Goal: Task Accomplishment & Management: Manage account settings

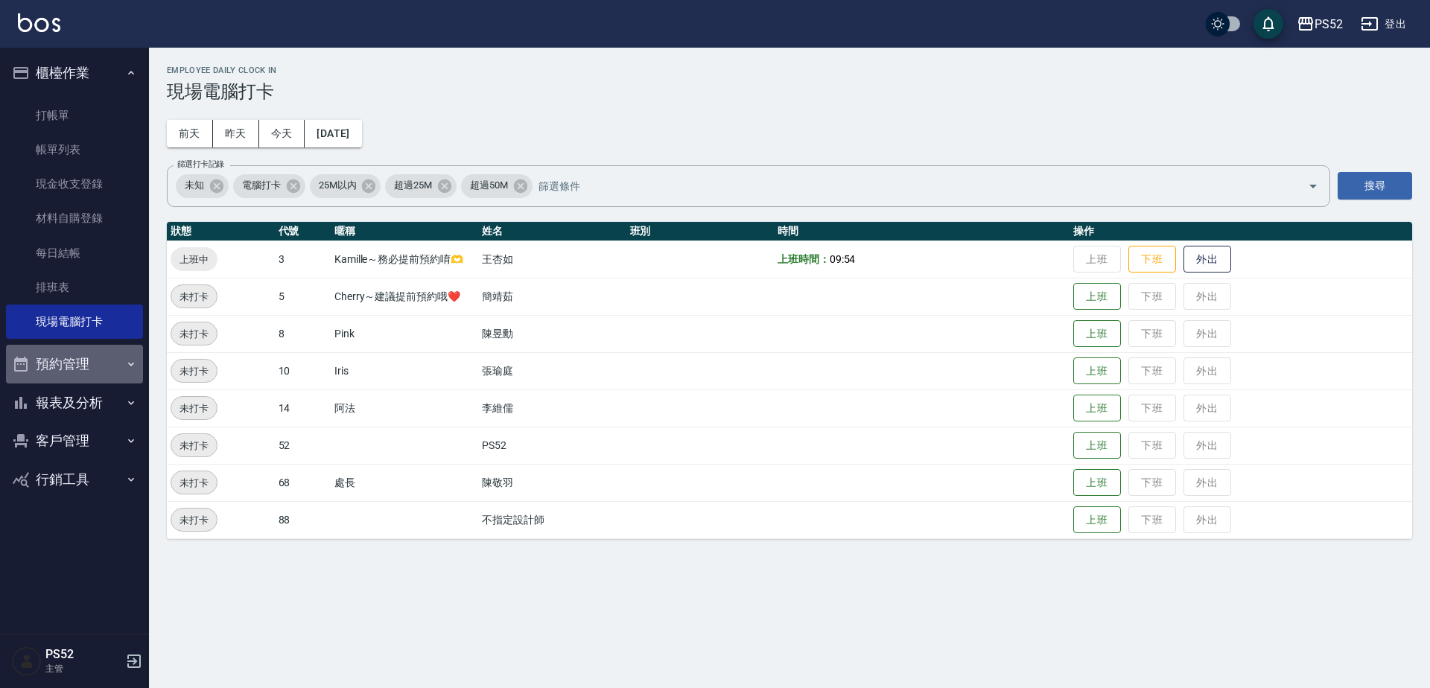
click at [89, 363] on button "預約管理" at bounding box center [74, 364] width 137 height 39
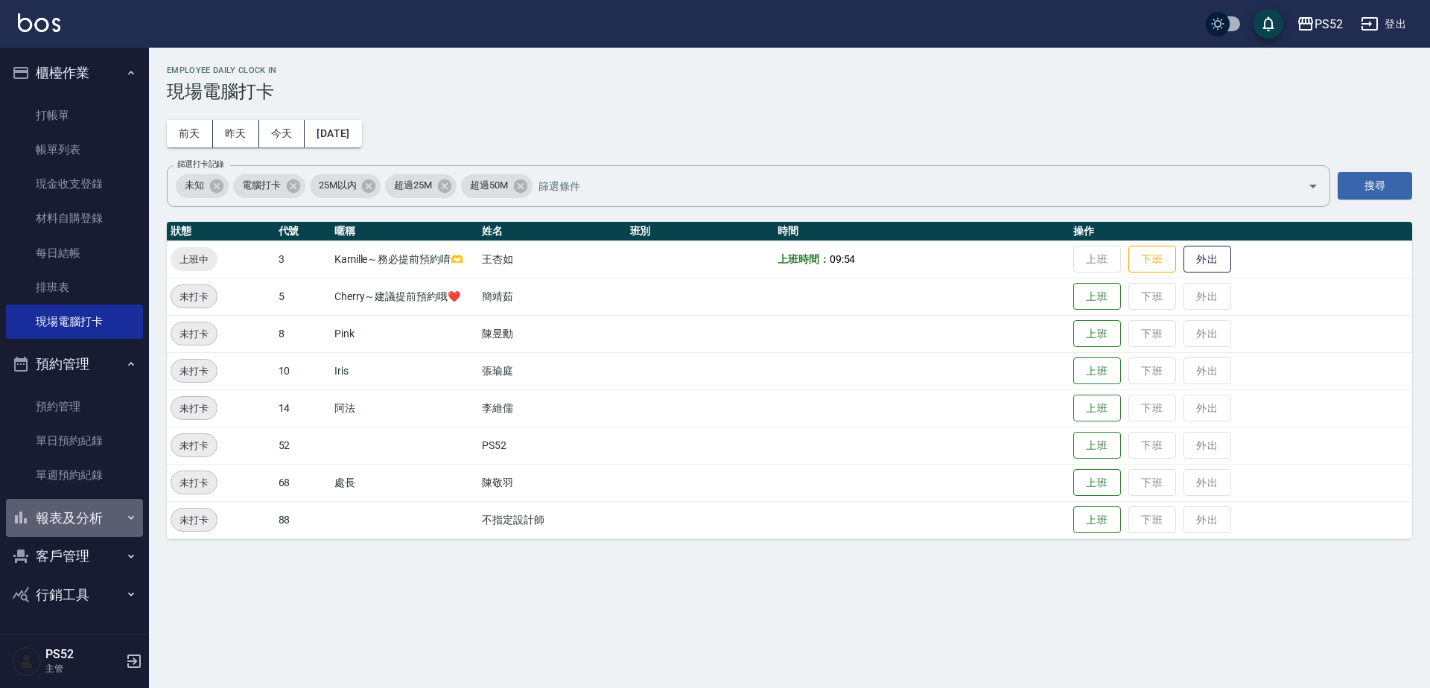
click at [98, 506] on button "報表及分析" at bounding box center [74, 518] width 137 height 39
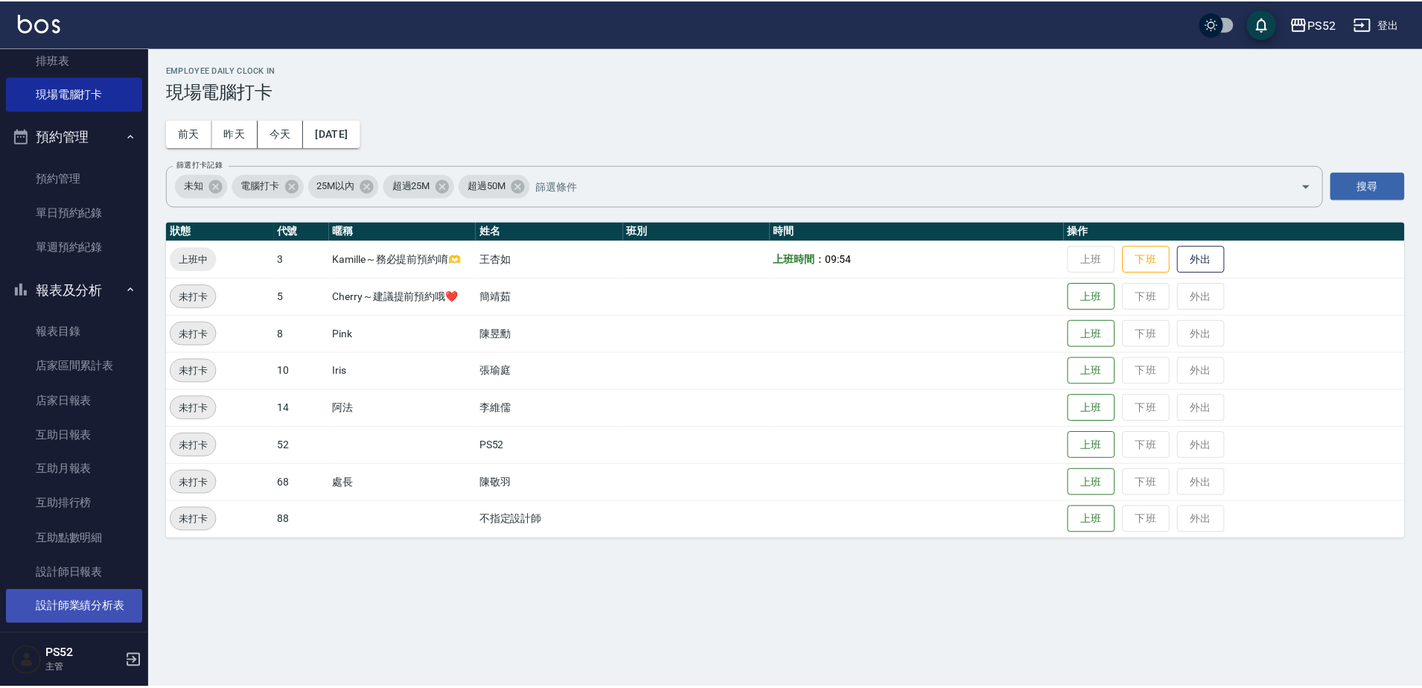
scroll to position [273, 0]
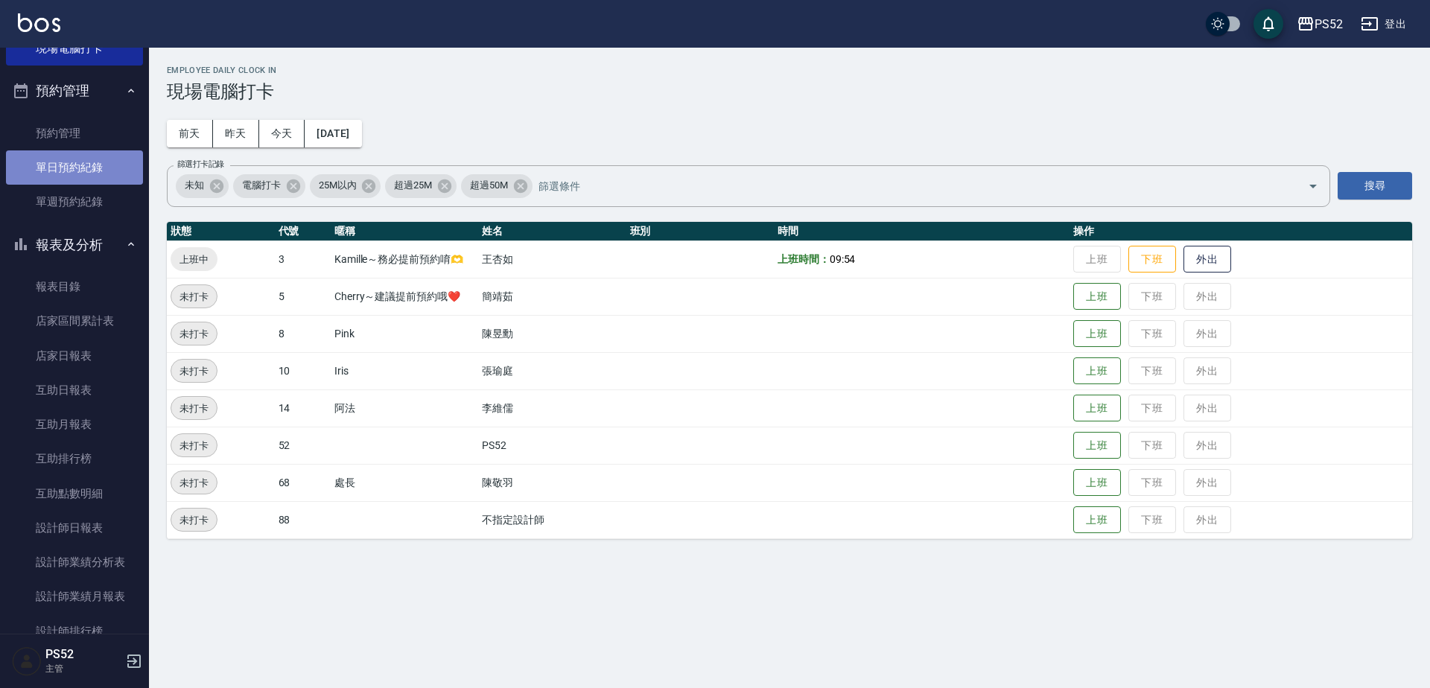
click at [74, 169] on link "單日預約紀錄" at bounding box center [74, 167] width 137 height 34
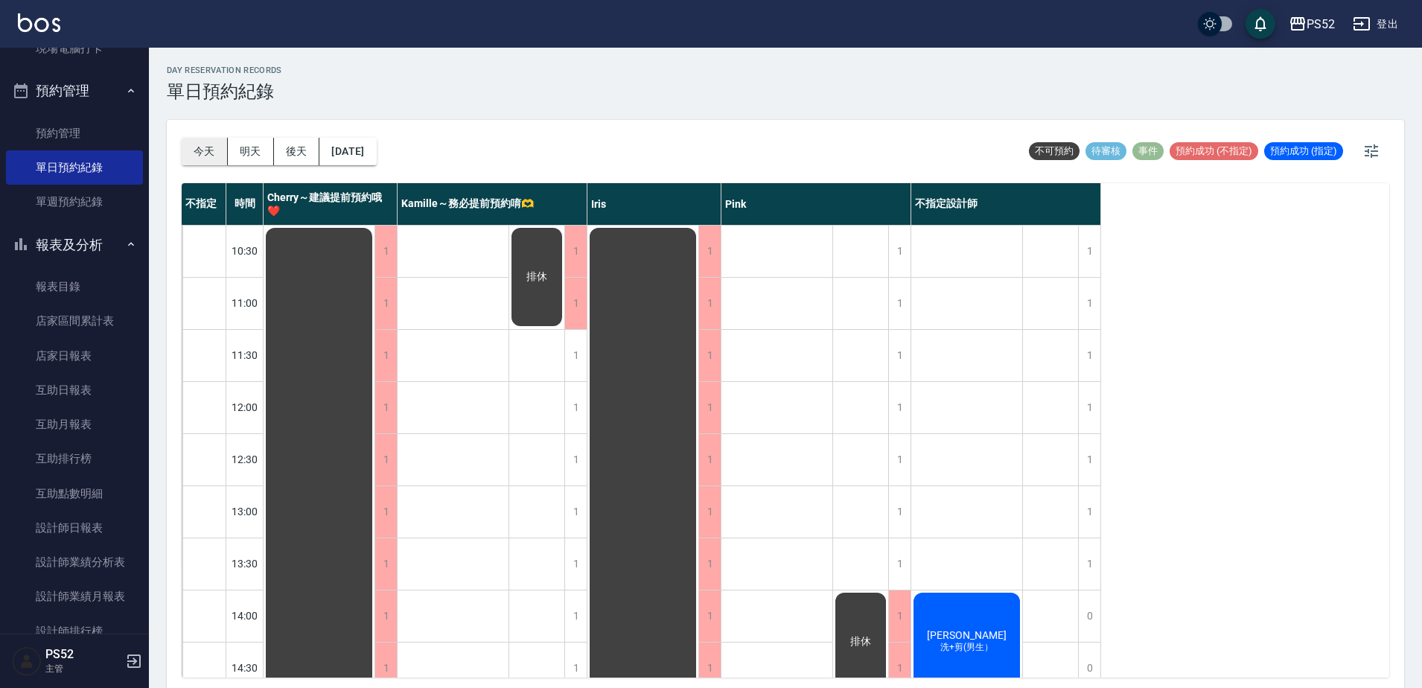
click at [212, 143] on button "今天" at bounding box center [205, 152] width 46 height 28
click at [897, 500] on div "1" at bounding box center [899, 511] width 22 height 51
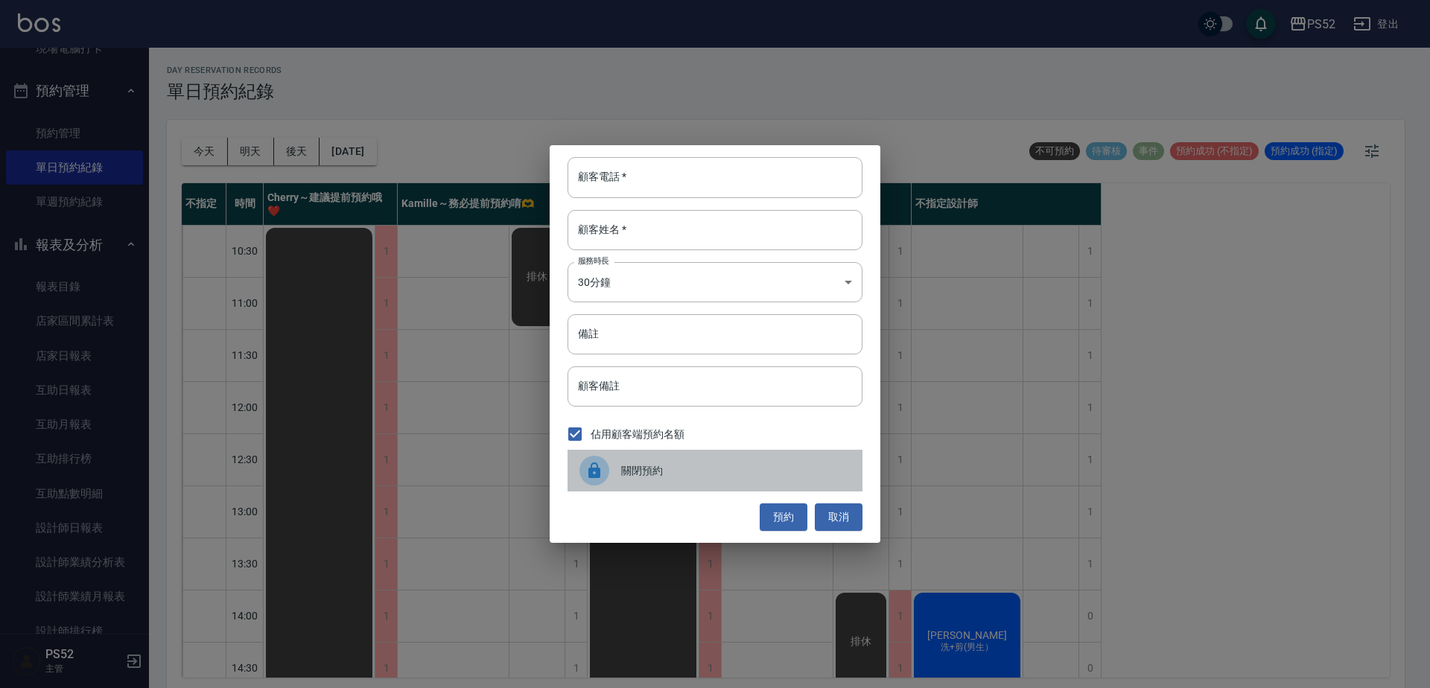
click at [684, 480] on div "關閉預約" at bounding box center [714, 471] width 295 height 42
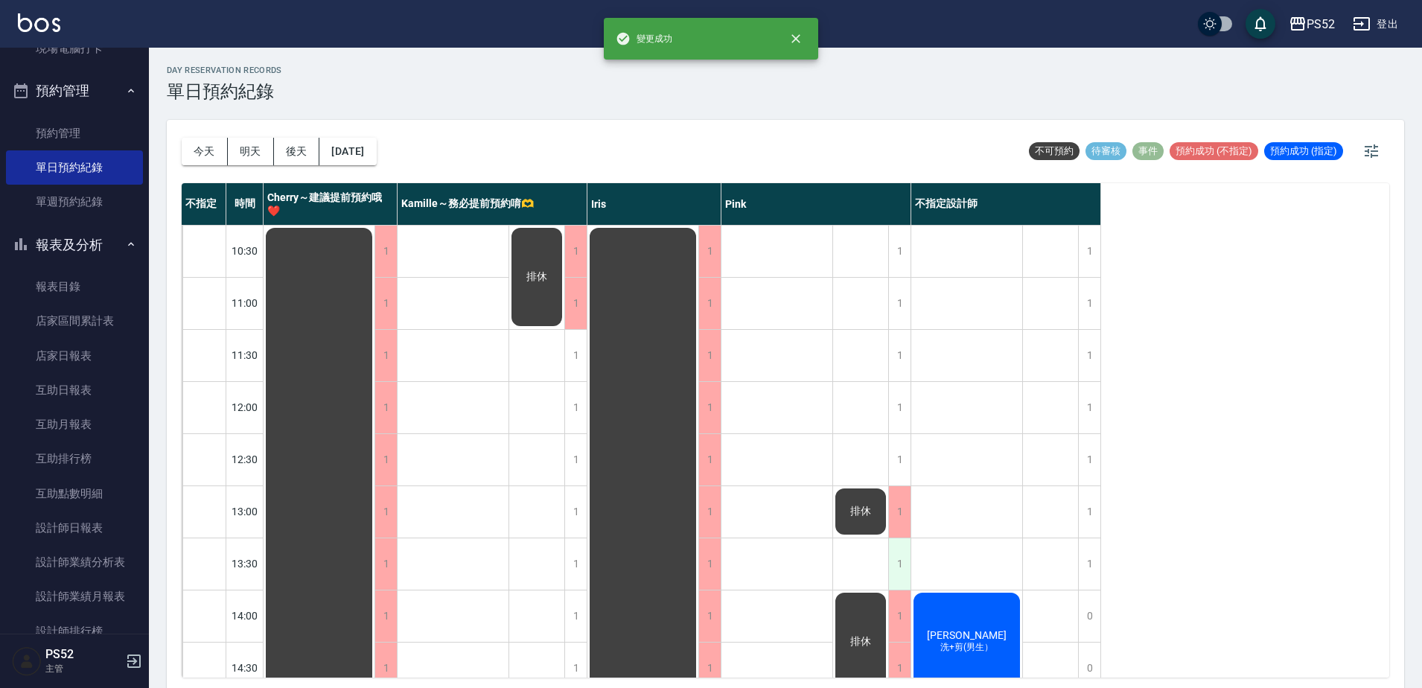
click at [900, 570] on div "1" at bounding box center [899, 563] width 22 height 51
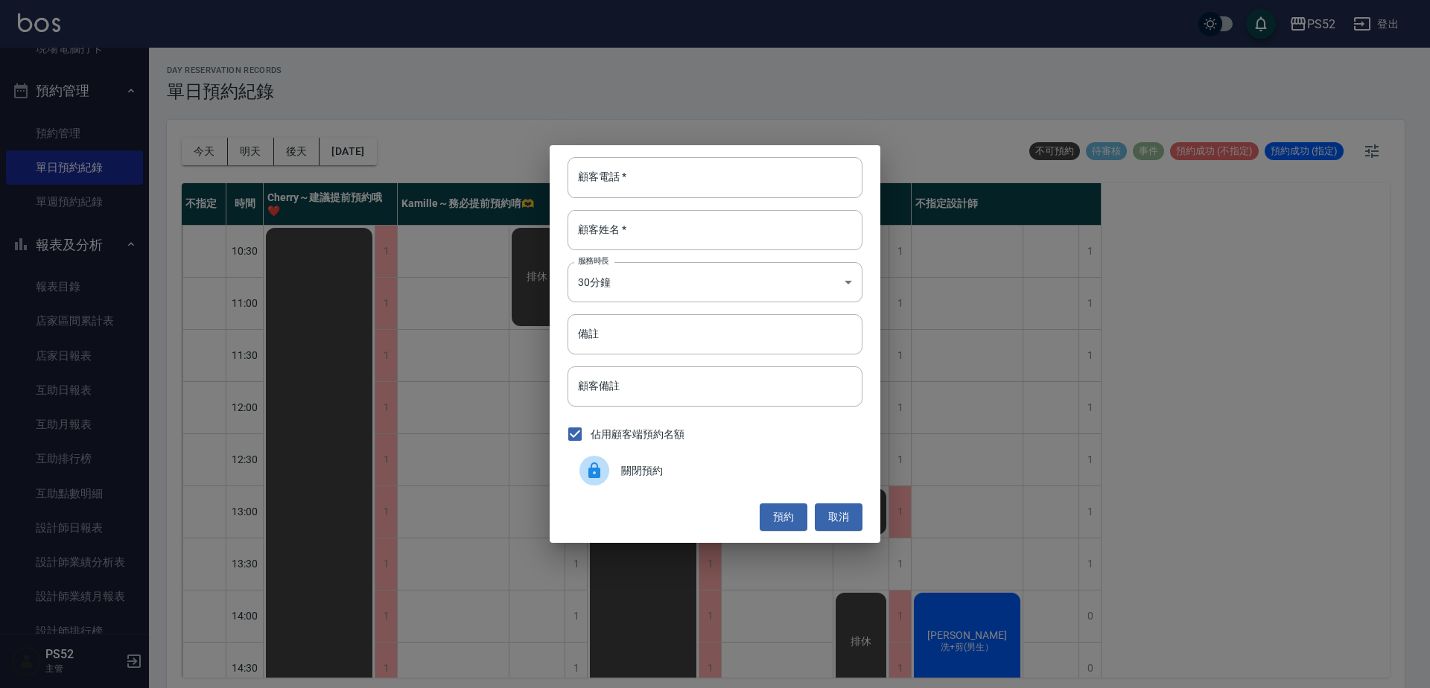
click at [628, 477] on span "關閉預約" at bounding box center [735, 471] width 229 height 16
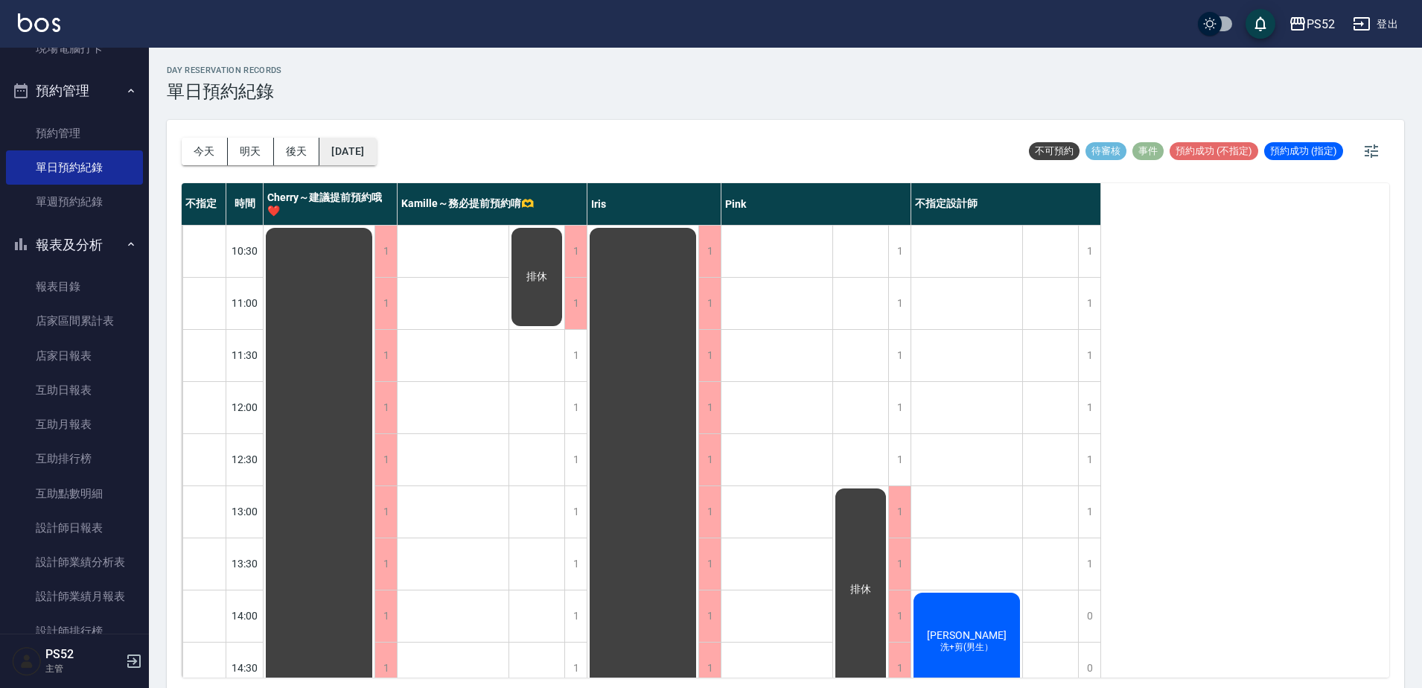
click at [354, 151] on button "[DATE]" at bounding box center [347, 152] width 57 height 28
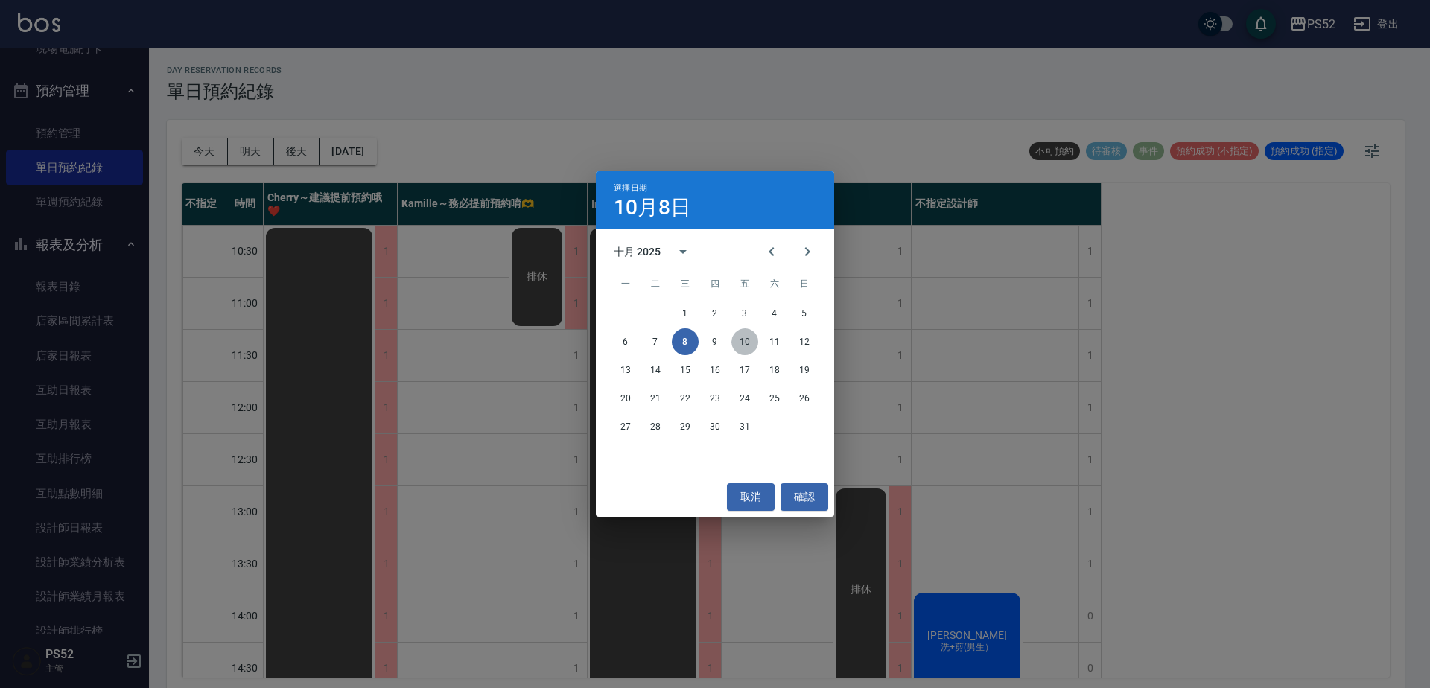
click at [748, 341] on button "10" at bounding box center [744, 341] width 27 height 27
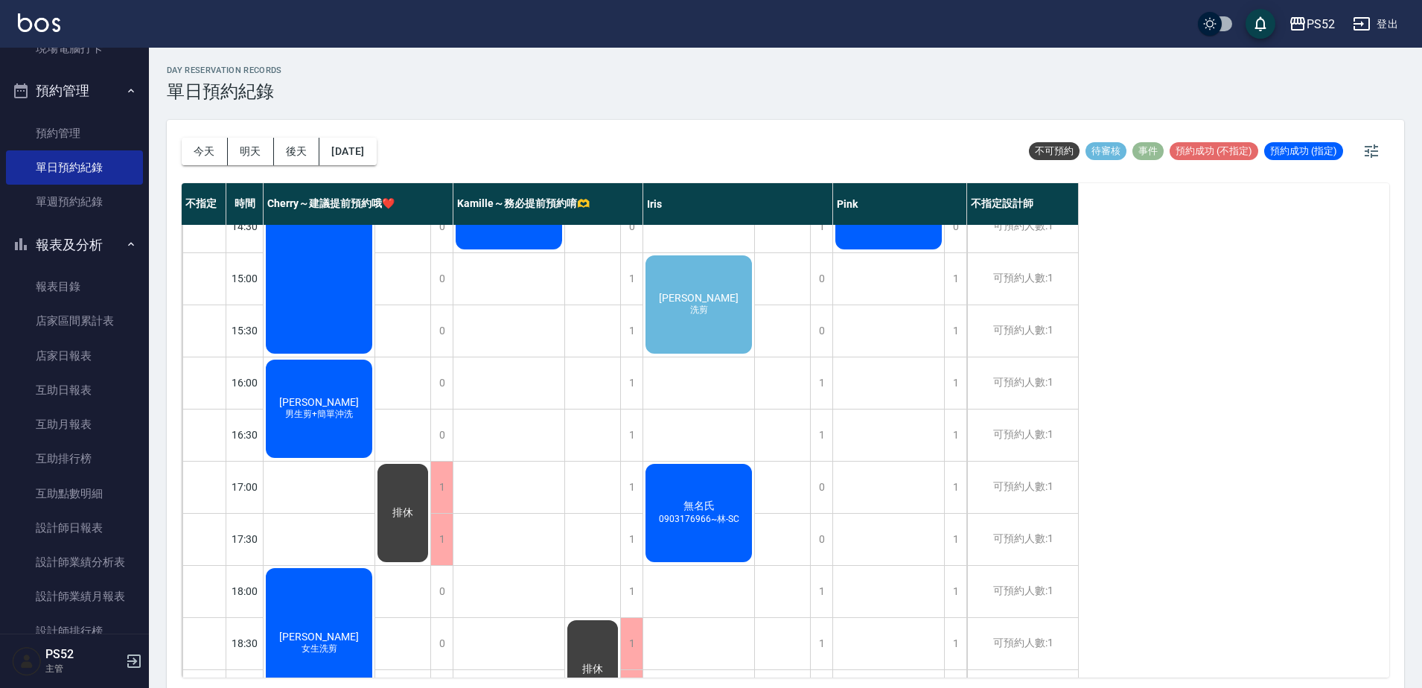
scroll to position [447, 0]
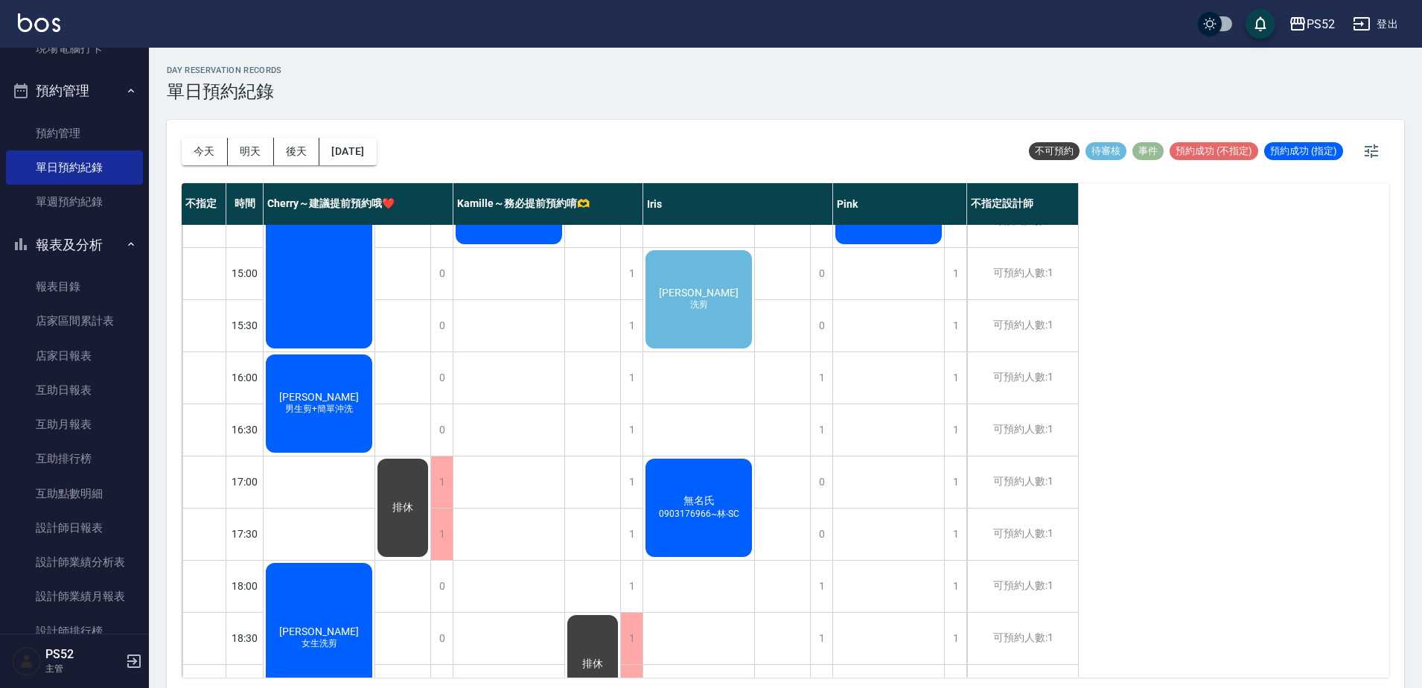
click at [702, 537] on div "無名氏 0903176966~林-SC" at bounding box center [698, 508] width 111 height 103
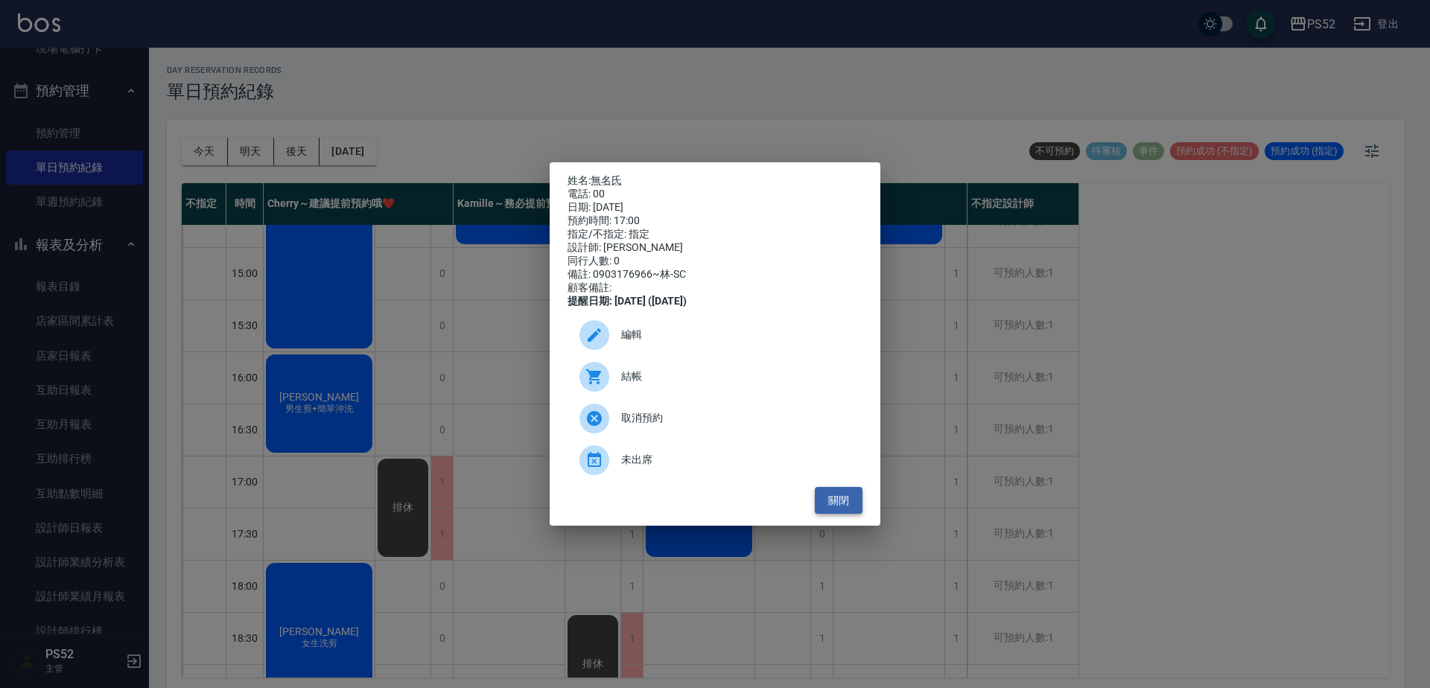
click at [853, 512] on button "關閉" at bounding box center [839, 501] width 48 height 28
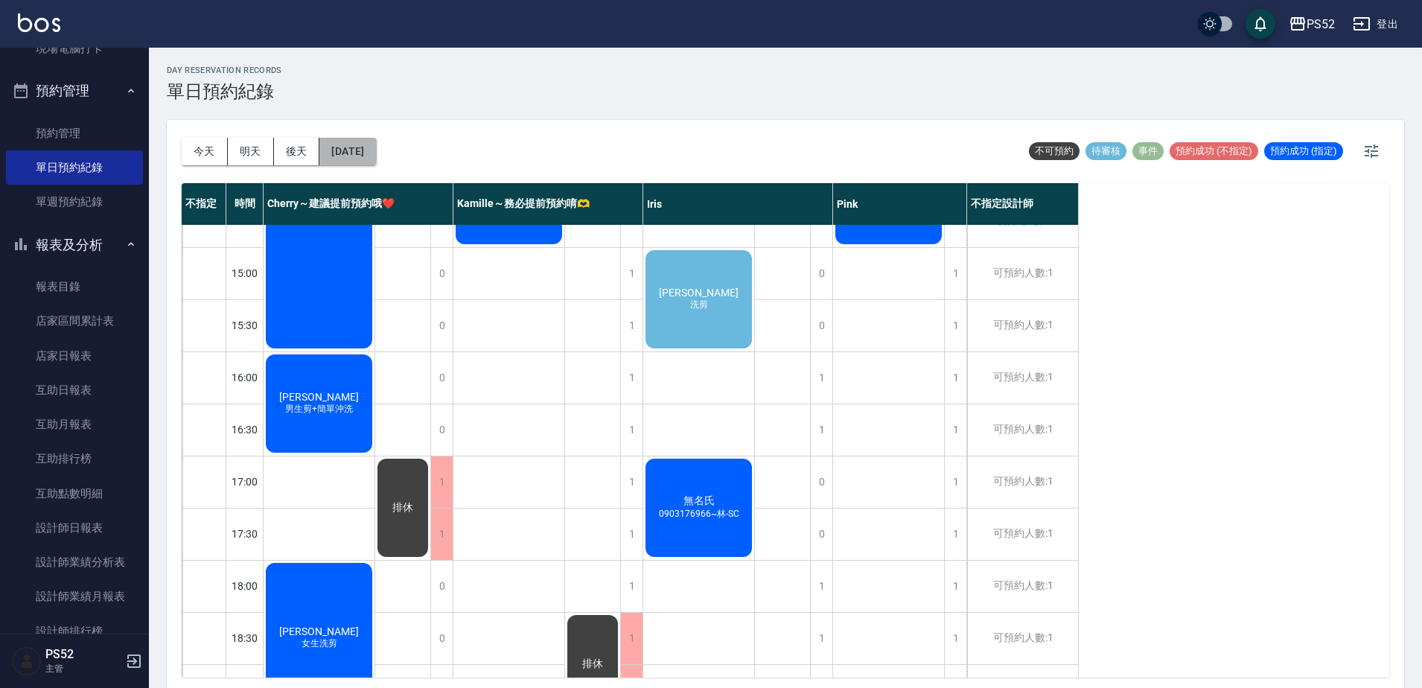
click at [376, 143] on button "[DATE]" at bounding box center [347, 152] width 57 height 28
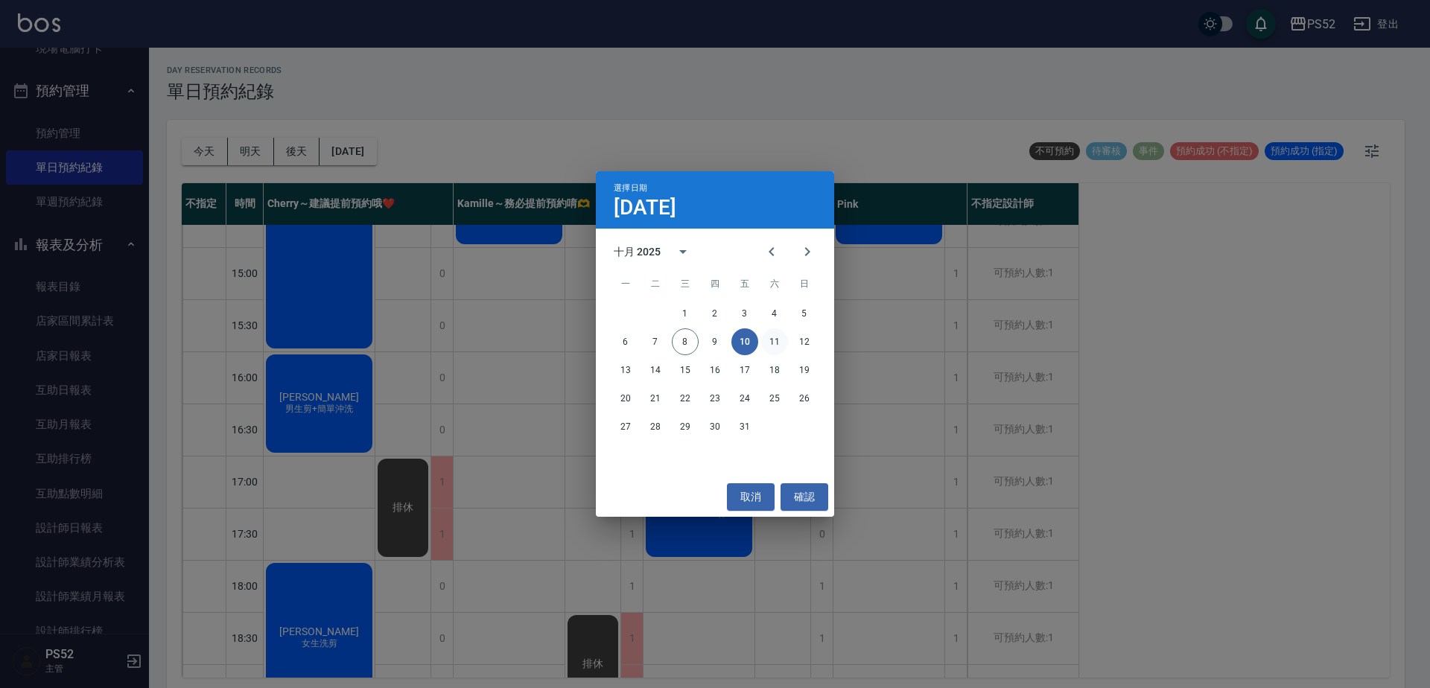
click at [770, 349] on button "11" at bounding box center [774, 341] width 27 height 27
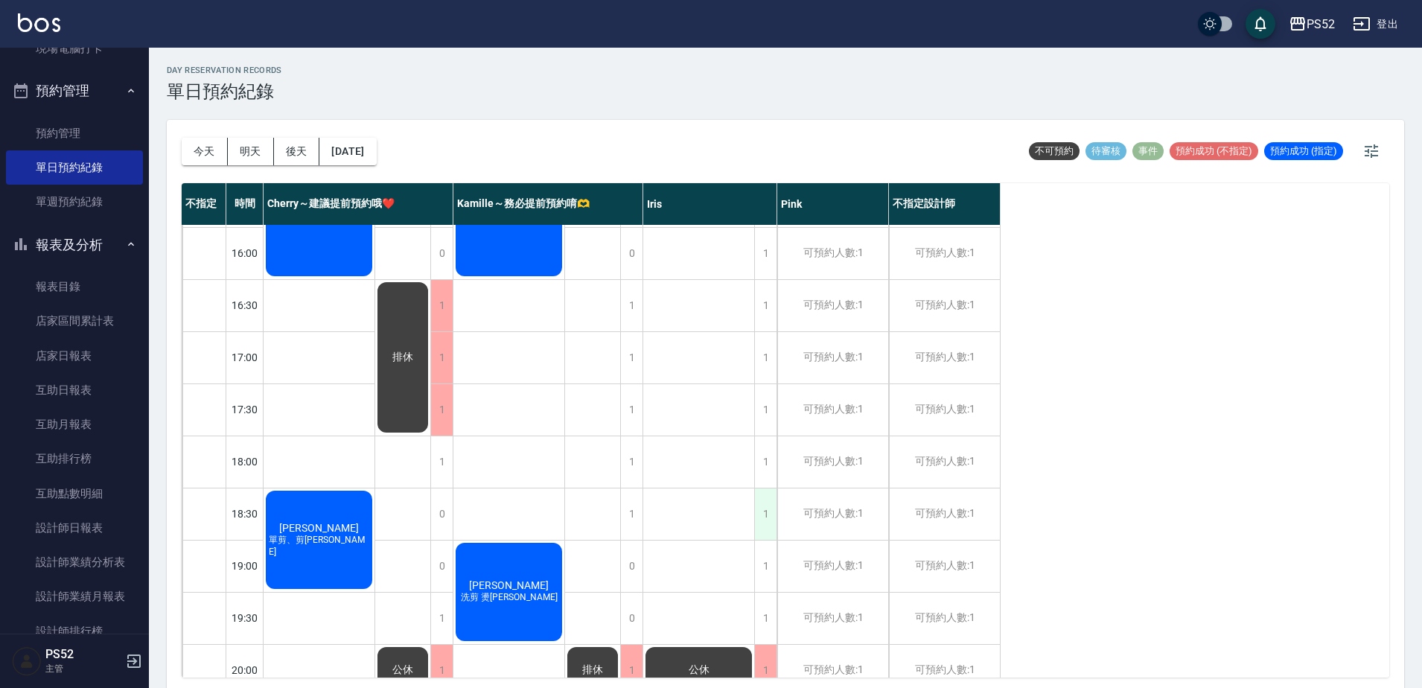
scroll to position [603, 0]
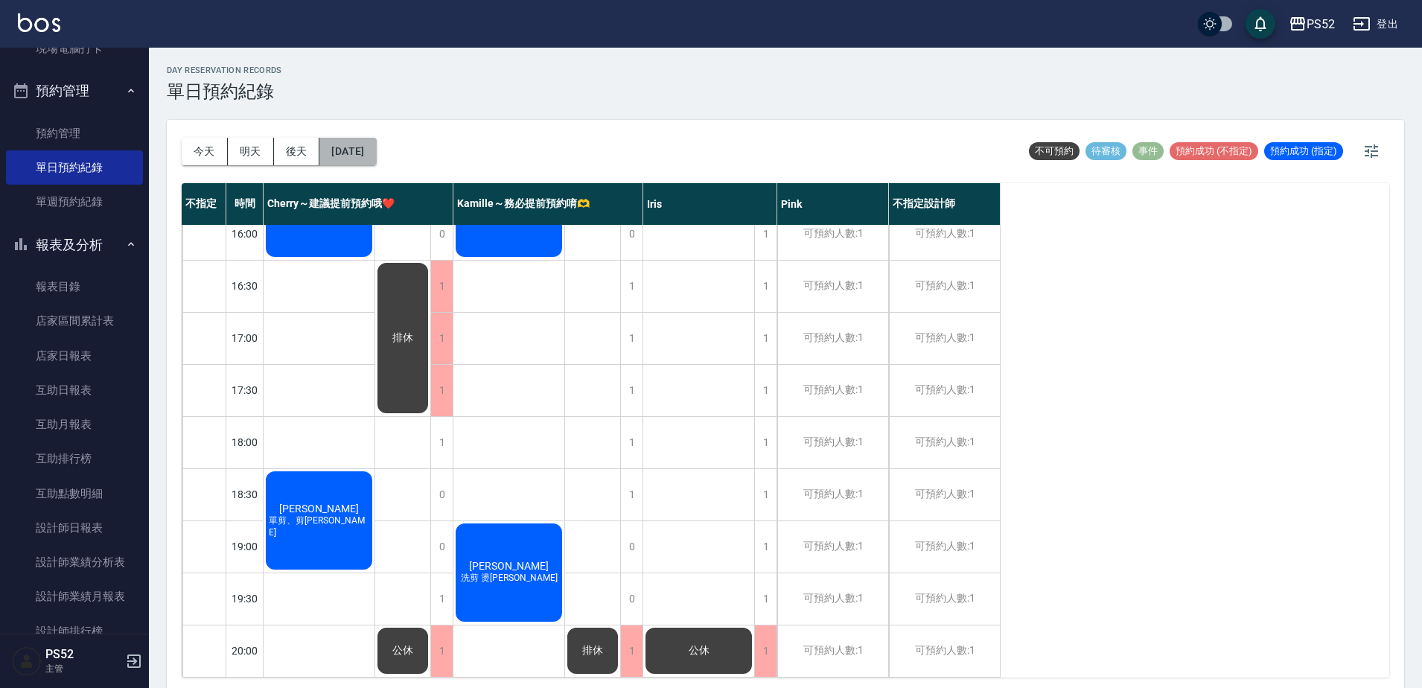
click at [367, 154] on button "[DATE]" at bounding box center [347, 152] width 57 height 28
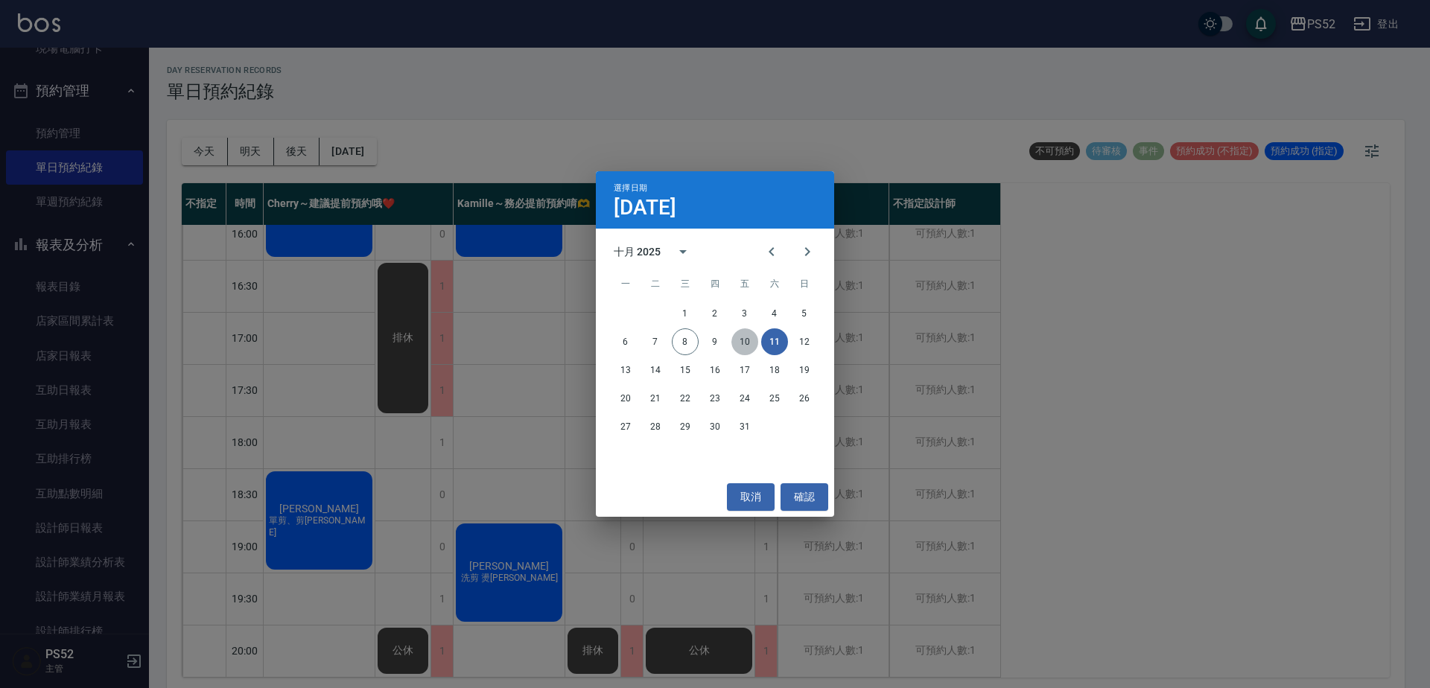
click at [739, 350] on button "10" at bounding box center [744, 341] width 27 height 27
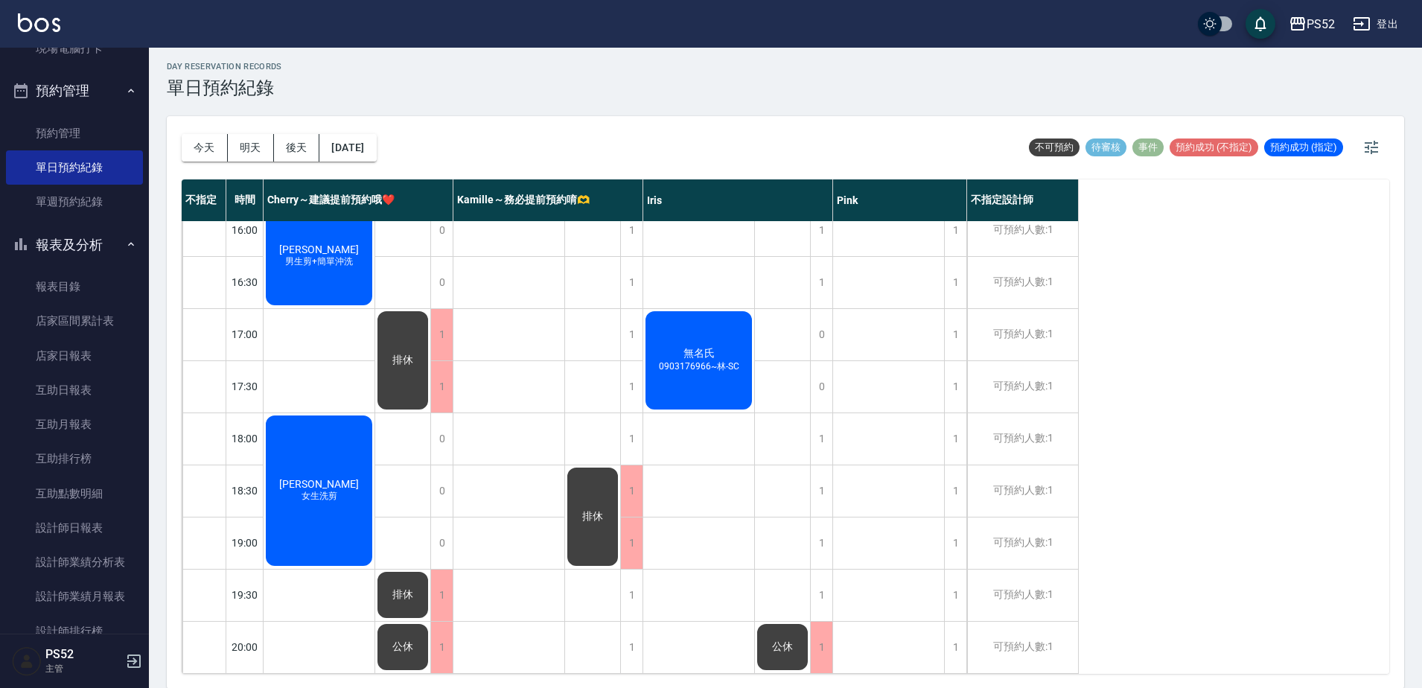
scroll to position [4, 0]
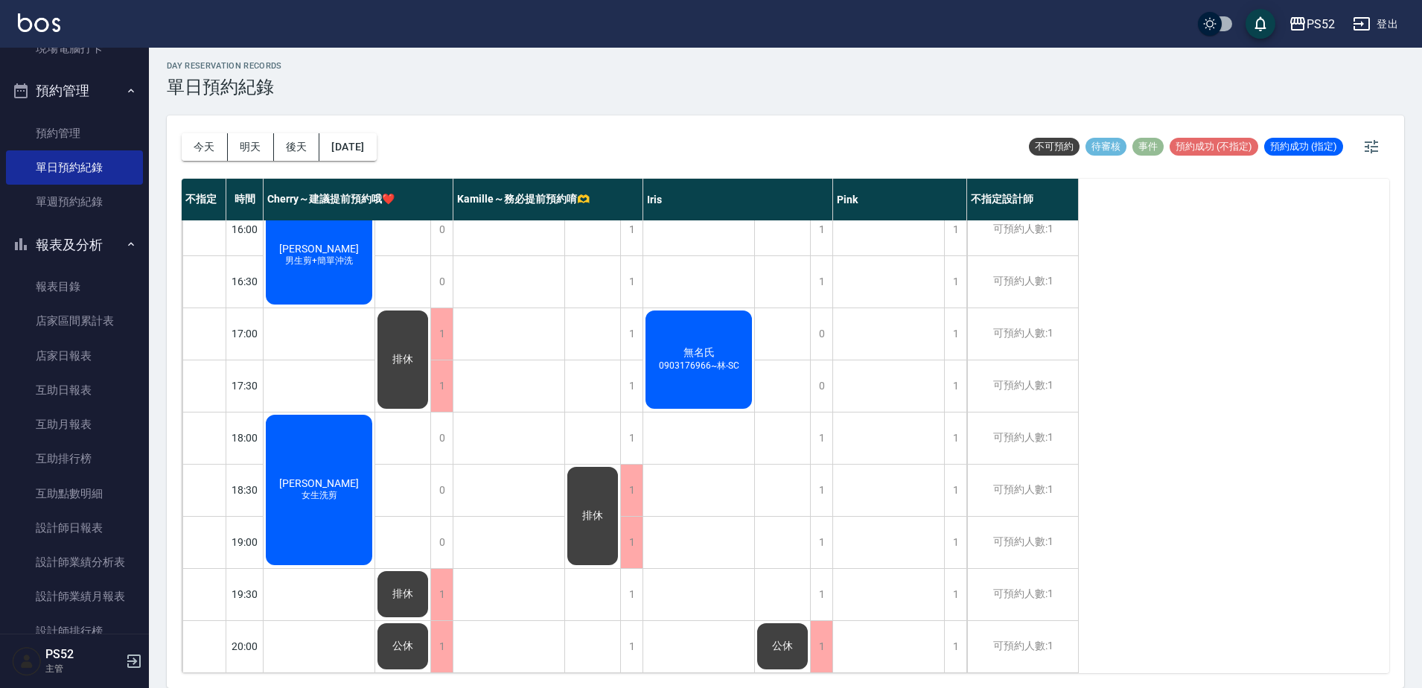
click at [712, 394] on div "無名氏 0903176966~林-SC" at bounding box center [698, 359] width 111 height 103
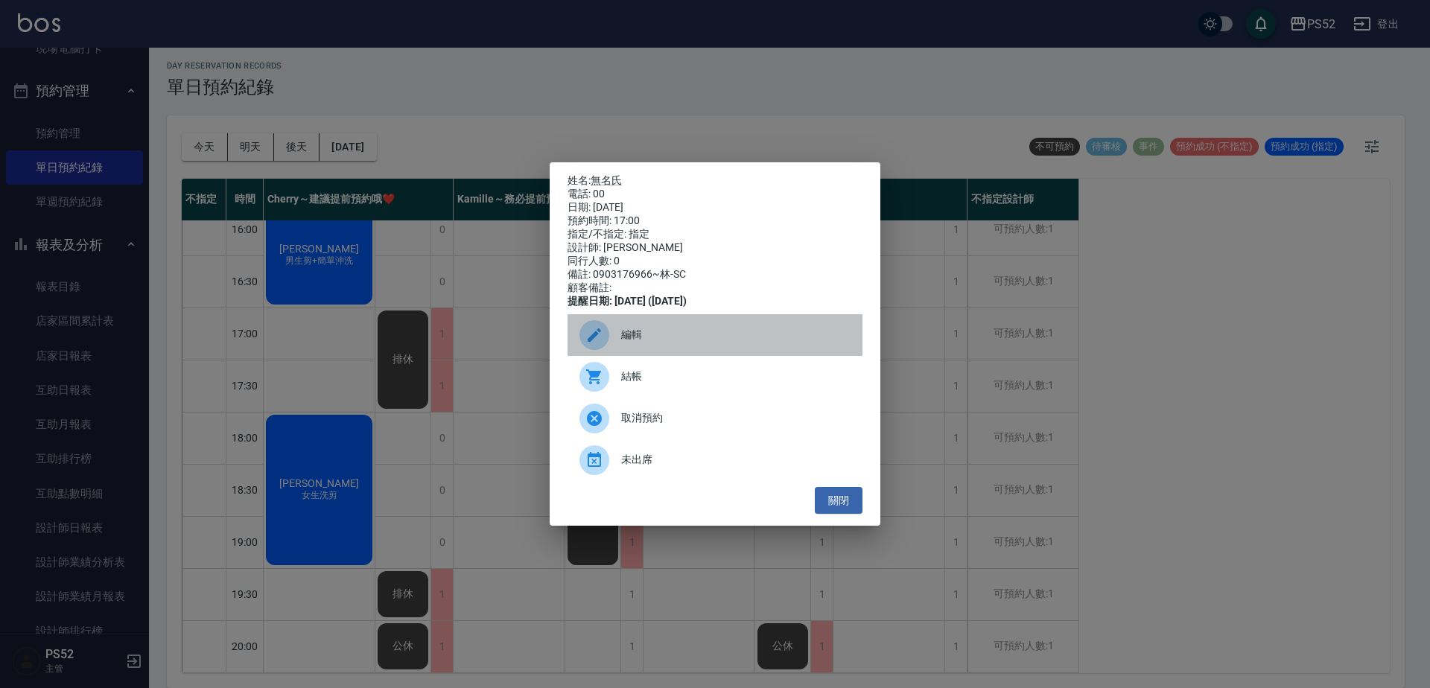
click at [669, 336] on span "編輯" at bounding box center [735, 335] width 229 height 16
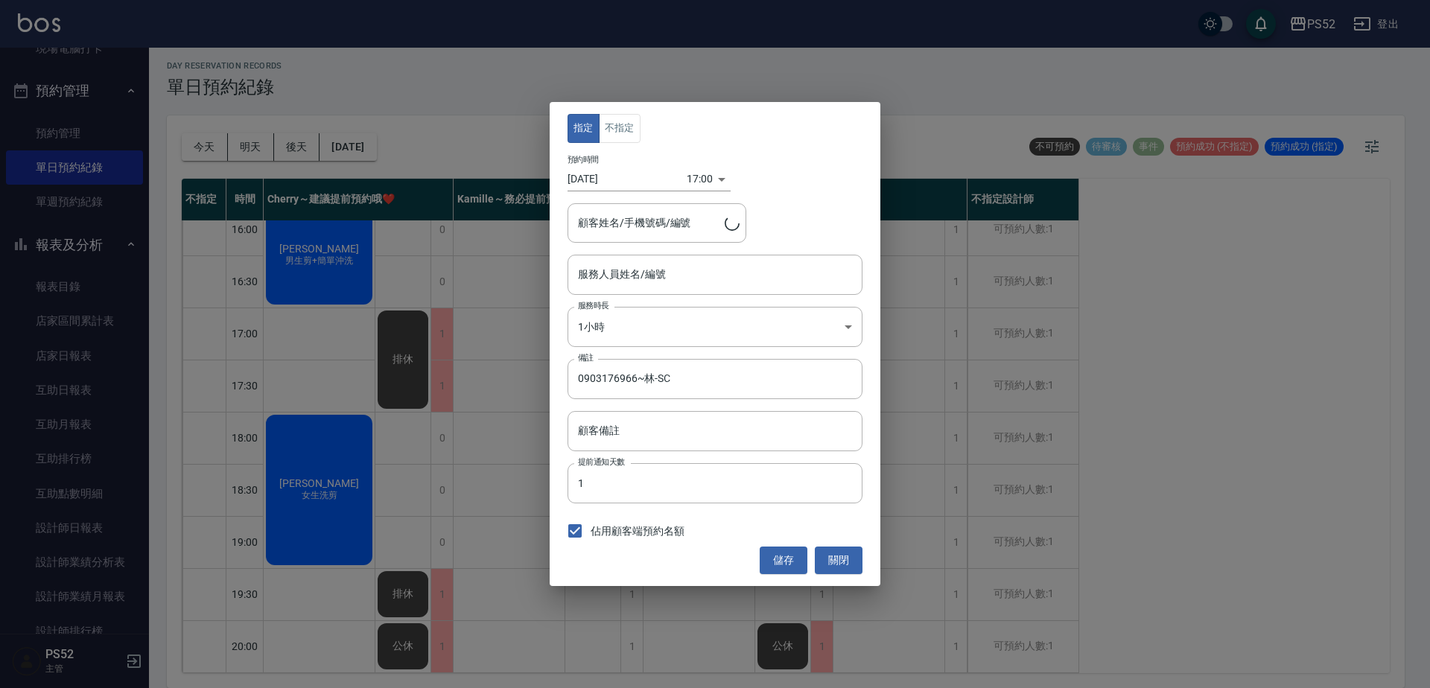
type input "Iris-10"
type input "無名氏/00/PS00"
click at [622, 189] on input "[DATE]" at bounding box center [626, 179] width 119 height 25
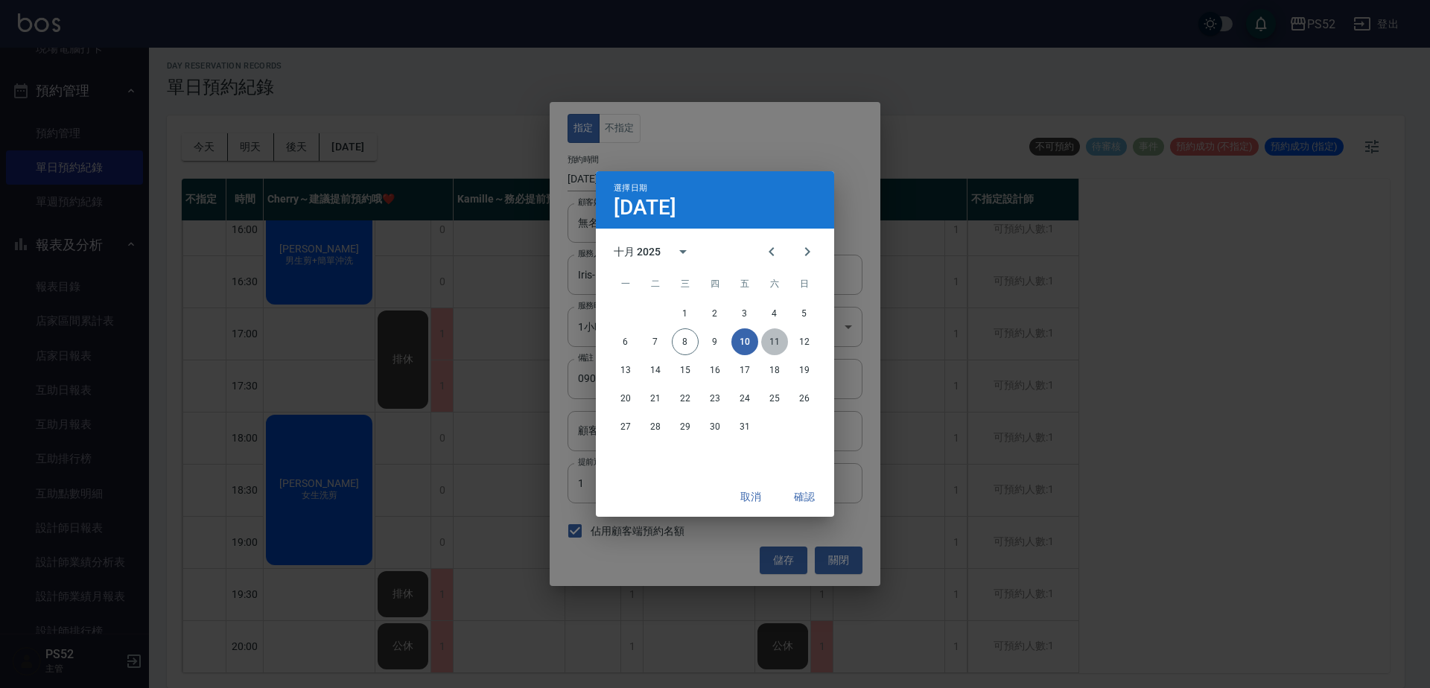
click at [774, 345] on button "11" at bounding box center [774, 341] width 27 height 27
type input "[DATE]"
type input "1760173200000"
click at [790, 503] on button "確認" at bounding box center [804, 497] width 48 height 28
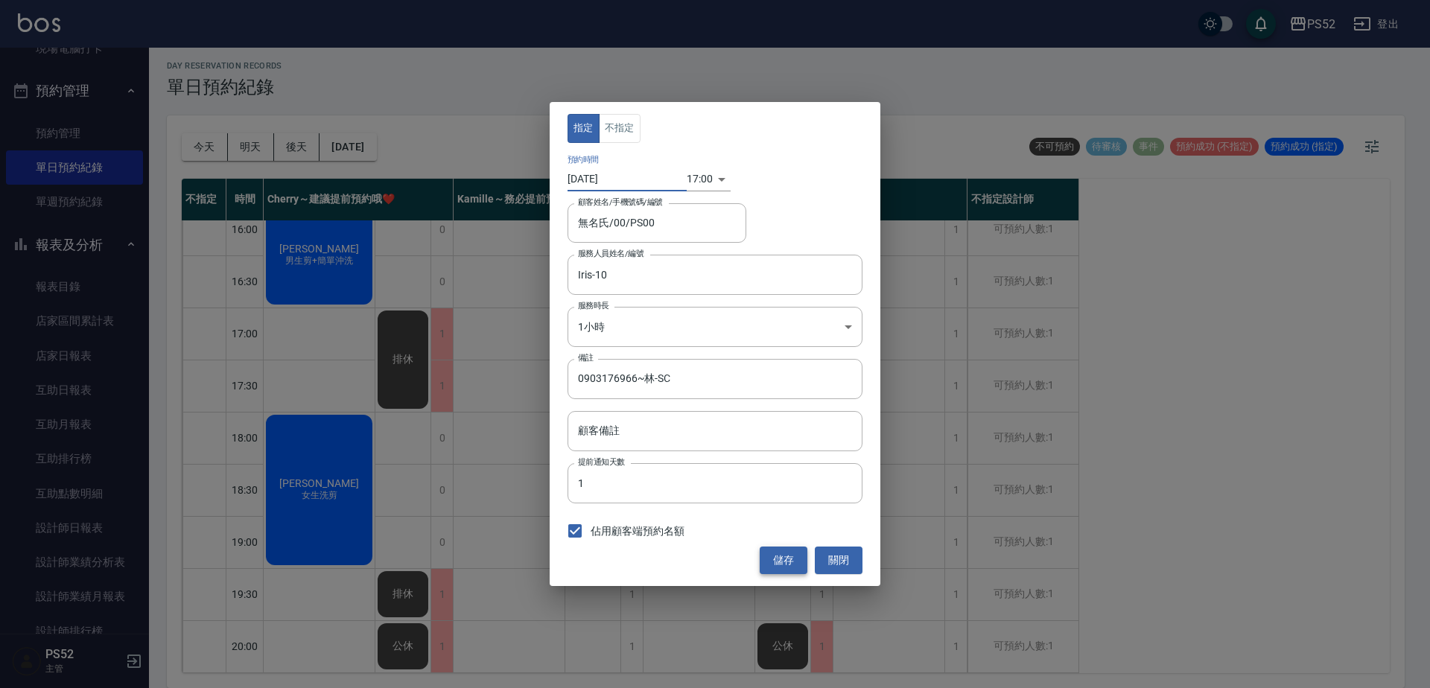
click at [772, 564] on button "儲存" at bounding box center [784, 561] width 48 height 28
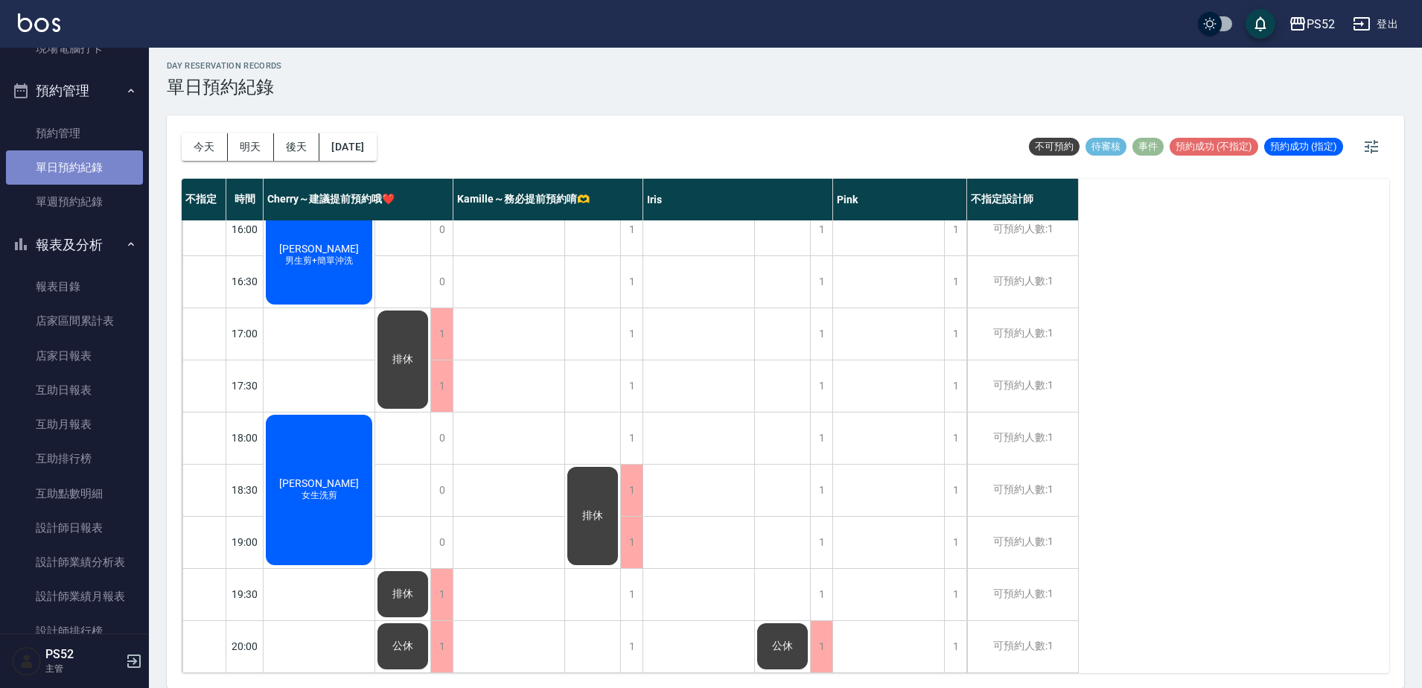
click at [101, 175] on link "單日預約紀錄" at bounding box center [74, 167] width 137 height 34
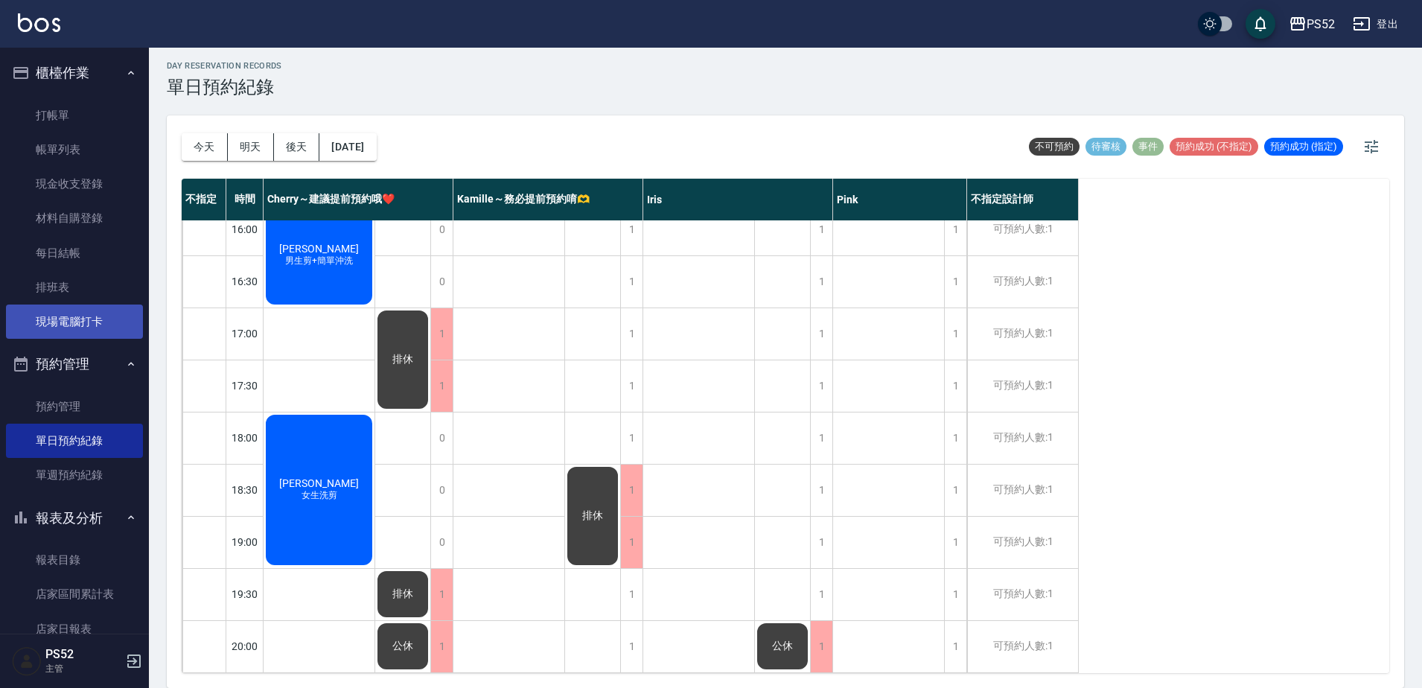
click at [88, 328] on link "現場電腦打卡" at bounding box center [74, 322] width 137 height 34
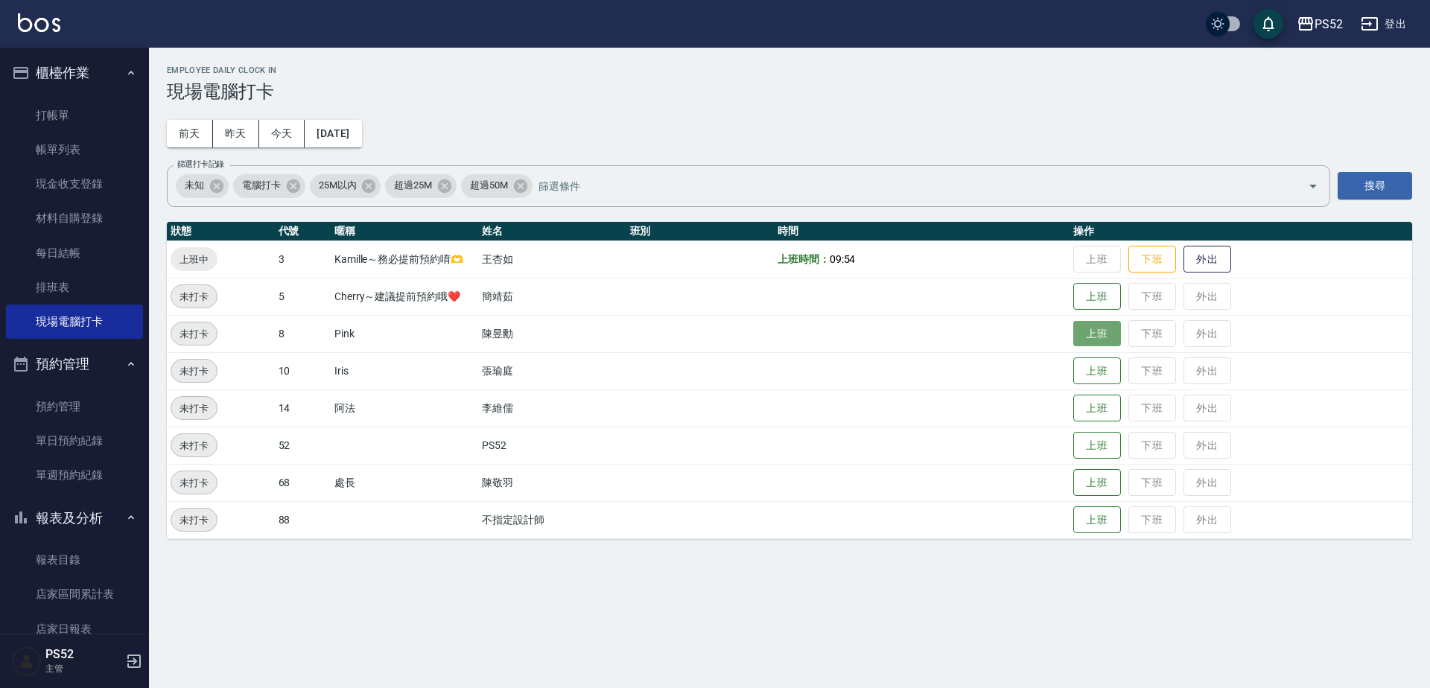
click at [1107, 340] on button "上班" at bounding box center [1097, 334] width 48 height 26
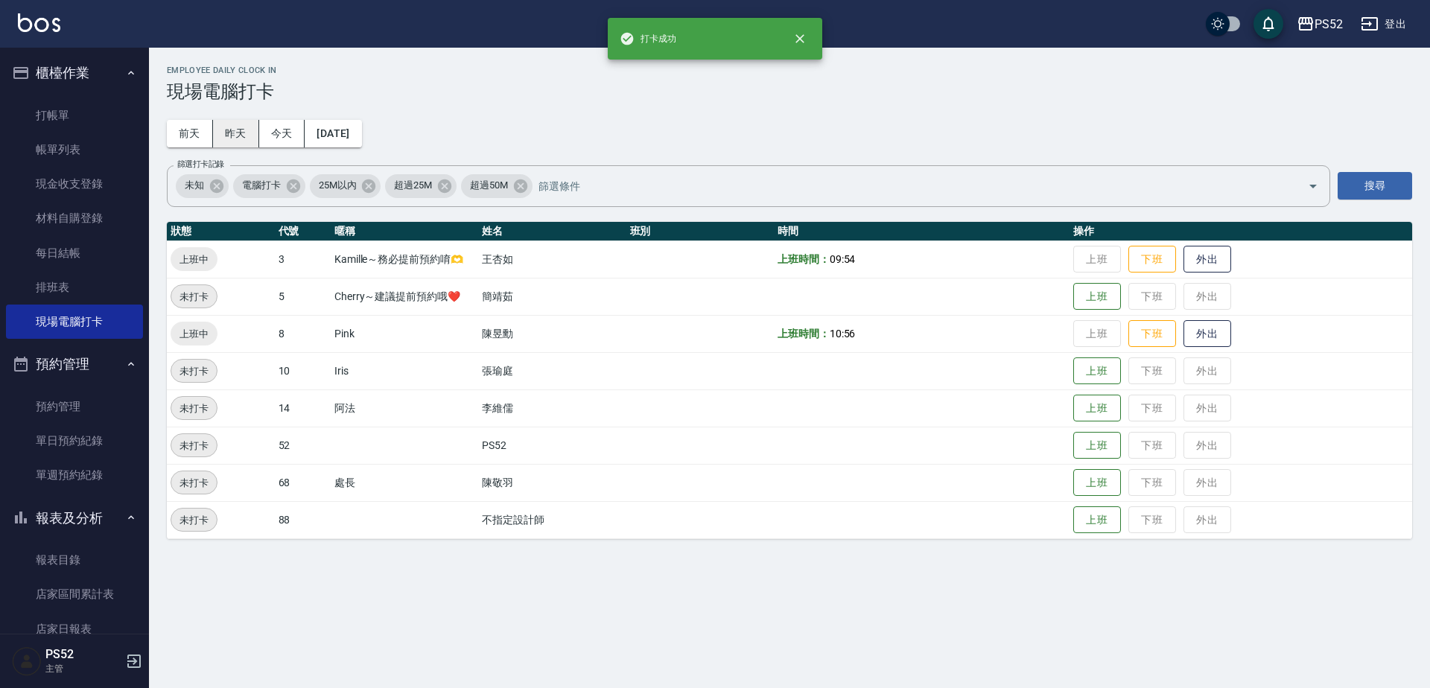
click at [229, 139] on button "昨天" at bounding box center [236, 134] width 46 height 28
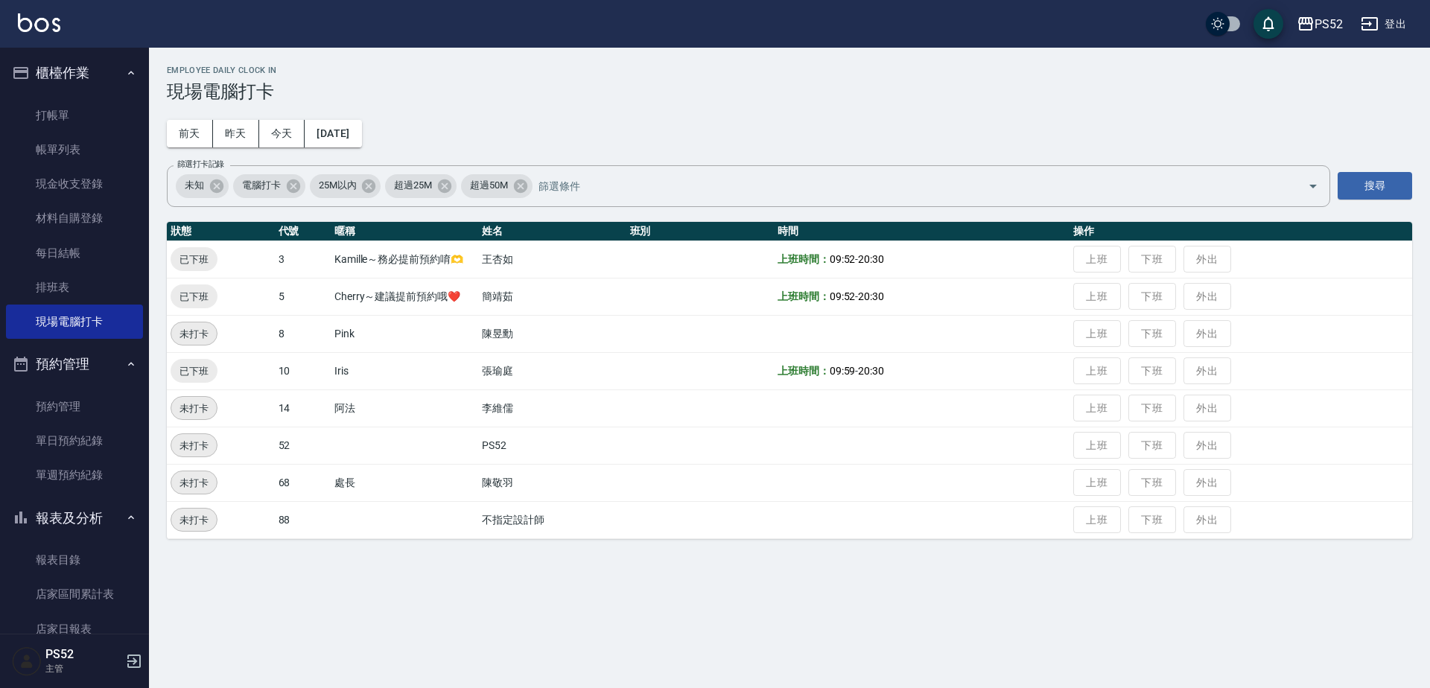
drag, startPoint x: 229, startPoint y: 139, endPoint x: 386, endPoint y: 242, distance: 188.8
click at [494, 281] on td "簡靖茹" at bounding box center [551, 296] width 147 height 37
click at [203, 137] on button "前天" at bounding box center [190, 134] width 46 height 28
click at [361, 141] on button "[DATE]" at bounding box center [333, 134] width 57 height 28
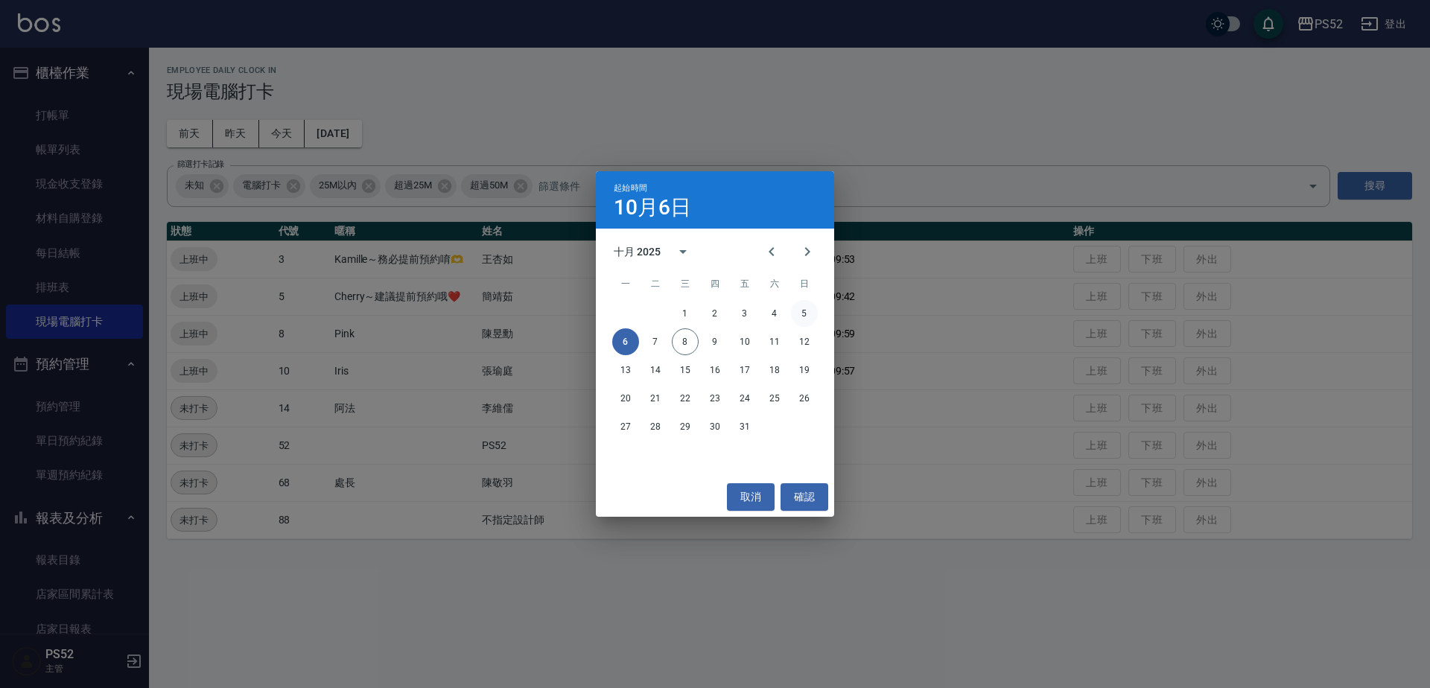
click at [806, 314] on button "5" at bounding box center [804, 313] width 27 height 27
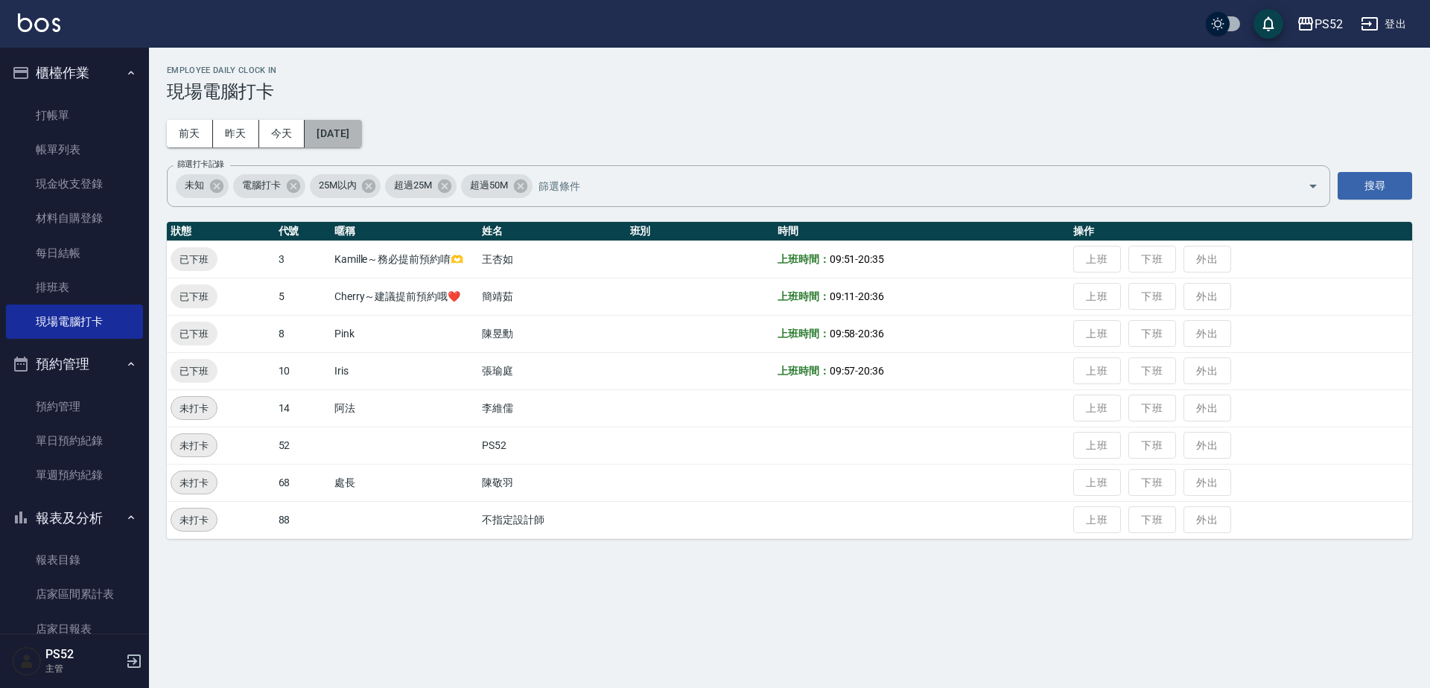
click at [361, 127] on button "[DATE]" at bounding box center [333, 134] width 57 height 28
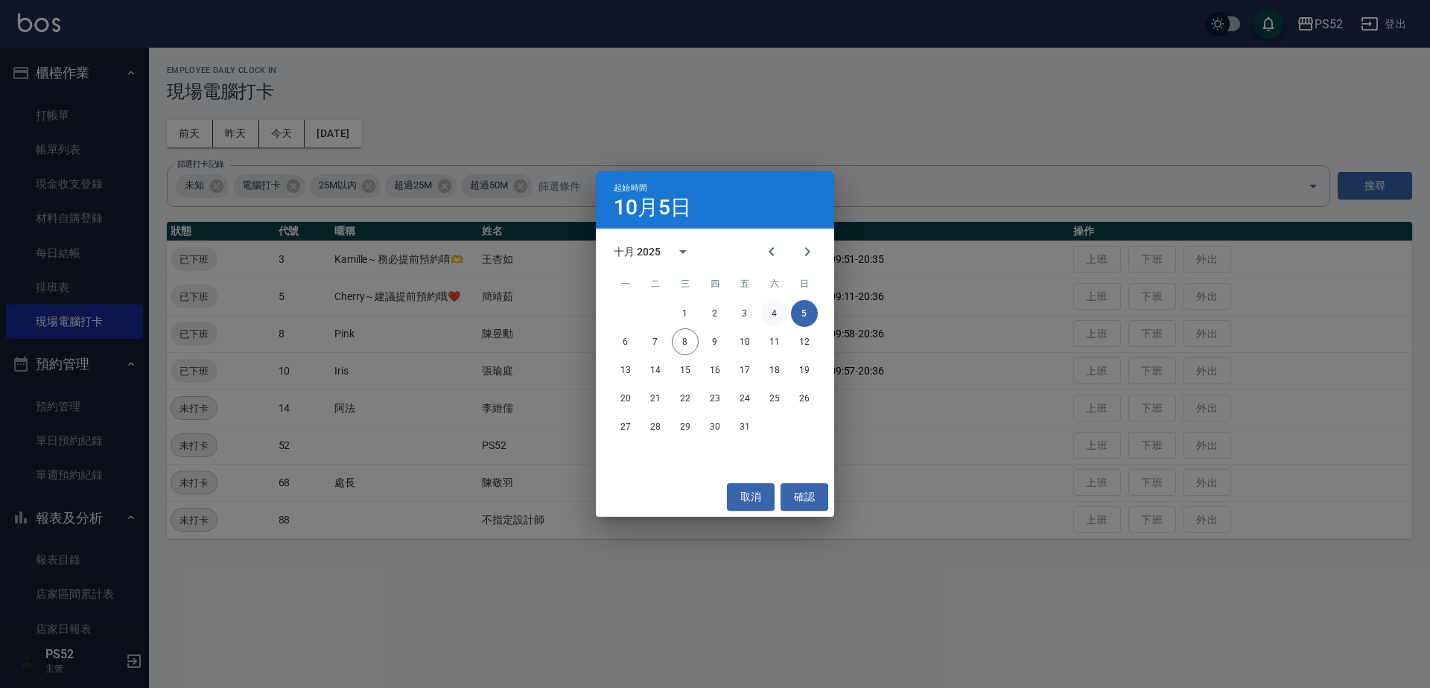
click at [769, 318] on button "4" at bounding box center [774, 313] width 27 height 27
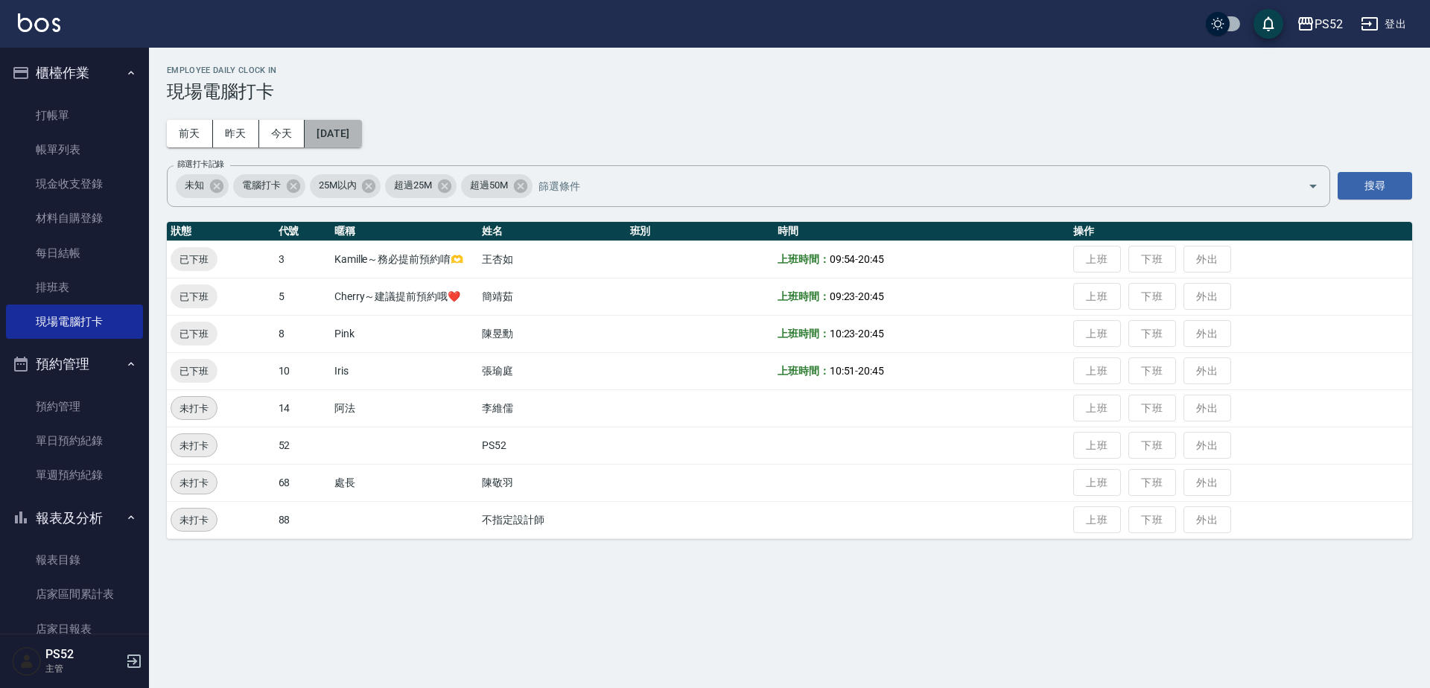
click at [361, 133] on button "[DATE]" at bounding box center [333, 134] width 57 height 28
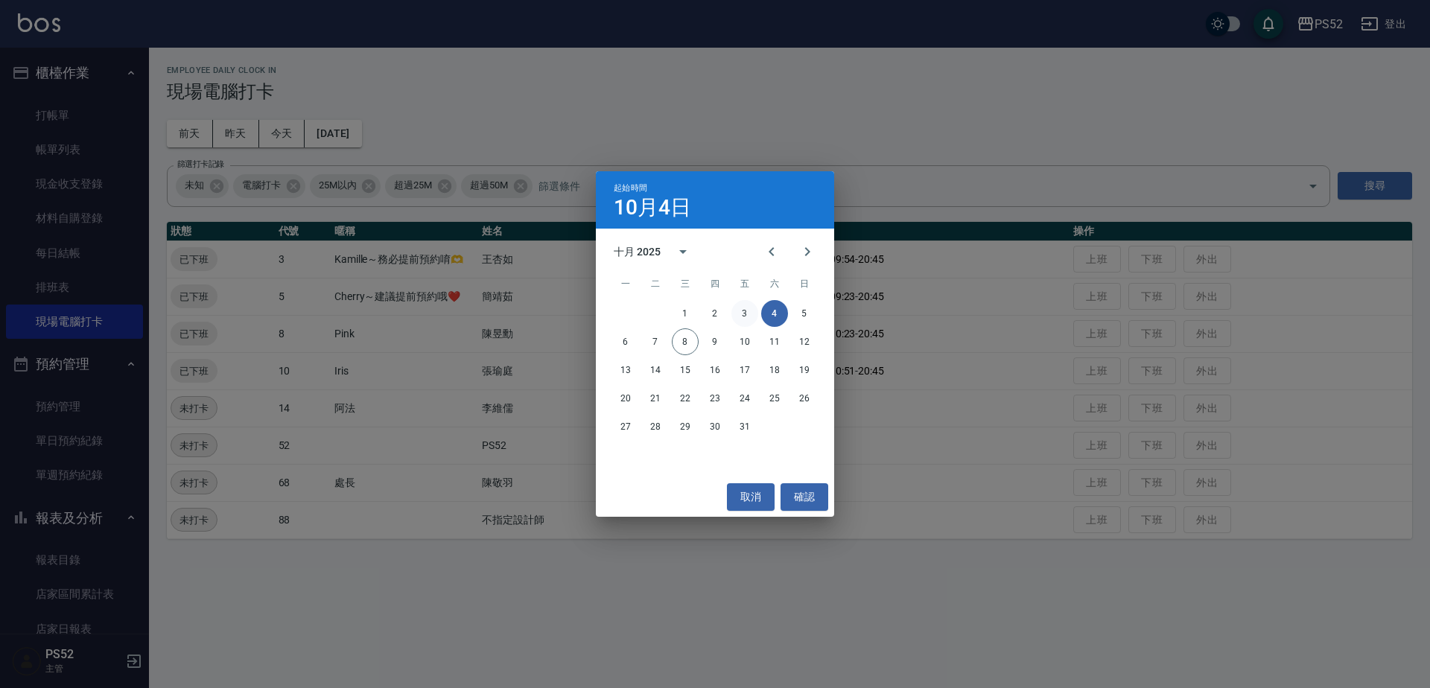
click at [745, 311] on button "3" at bounding box center [744, 313] width 27 height 27
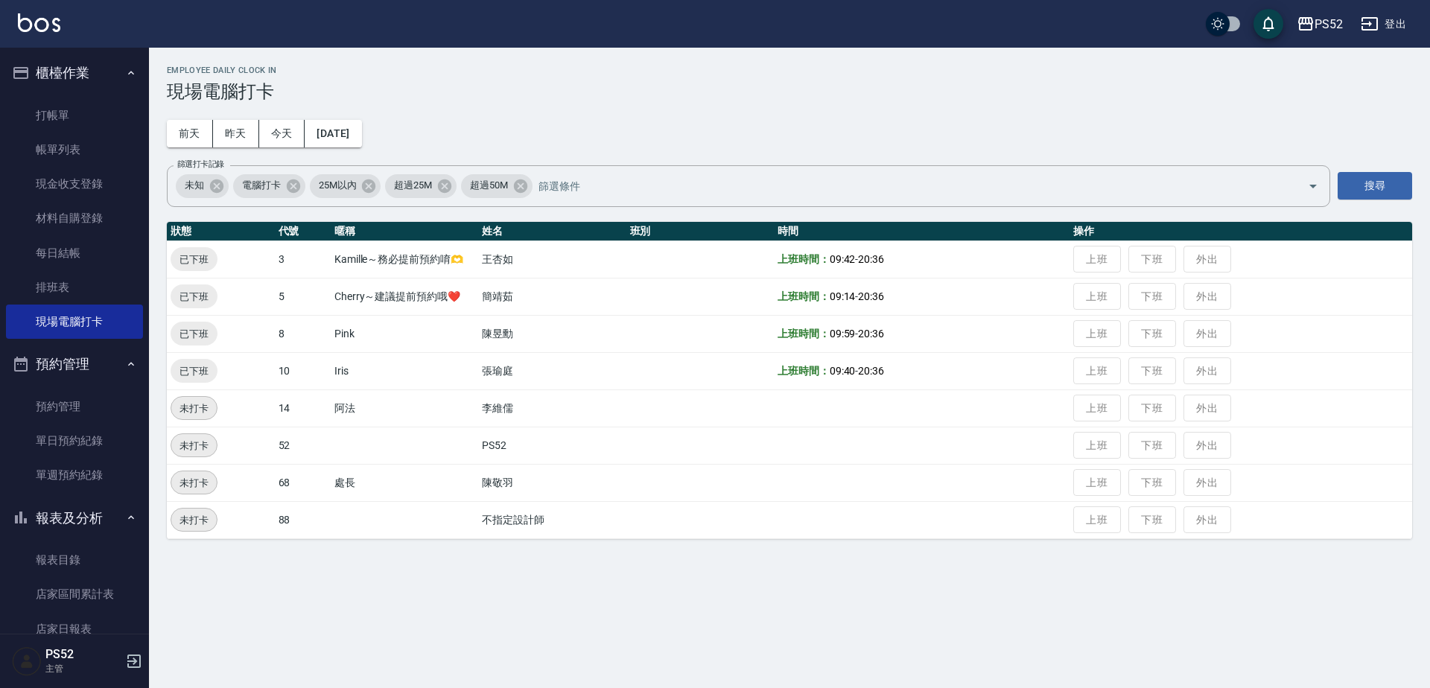
click at [391, 127] on div "Employee Daily Clock In 現場電腦打卡 [DATE] [DATE] [DATE] [DATE] 篩選打卡記錄 未知 電腦打卡 25M以內…" at bounding box center [789, 302] width 1281 height 509
click at [361, 128] on button "[DATE]" at bounding box center [333, 134] width 57 height 28
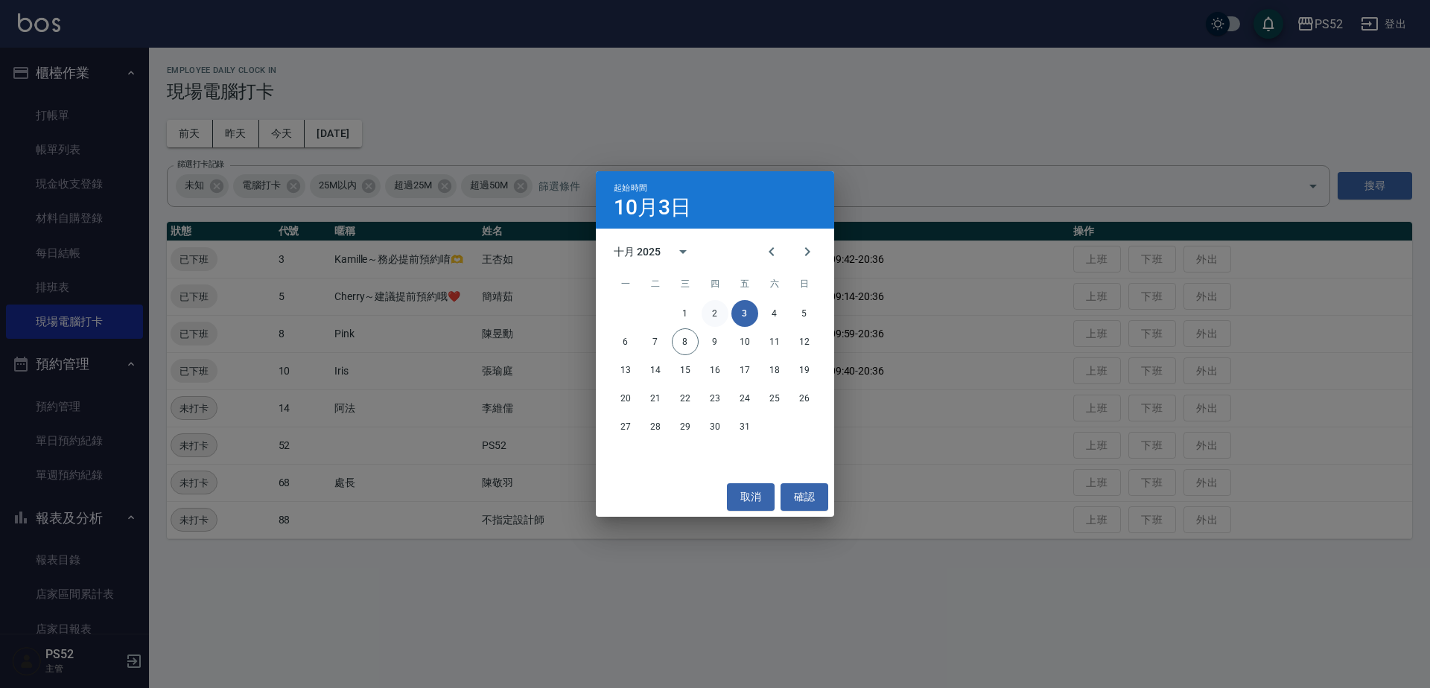
click at [712, 310] on button "2" at bounding box center [715, 313] width 27 height 27
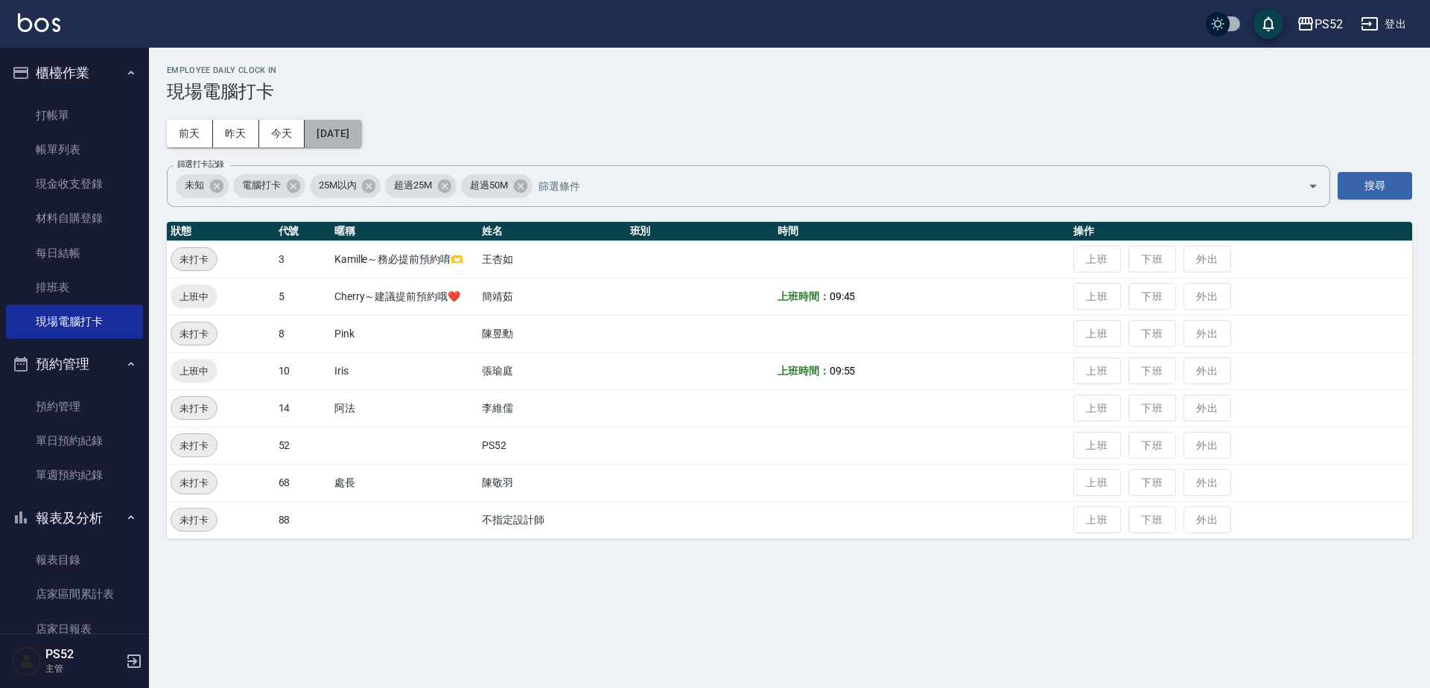
click at [361, 136] on button "[DATE]" at bounding box center [333, 134] width 57 height 28
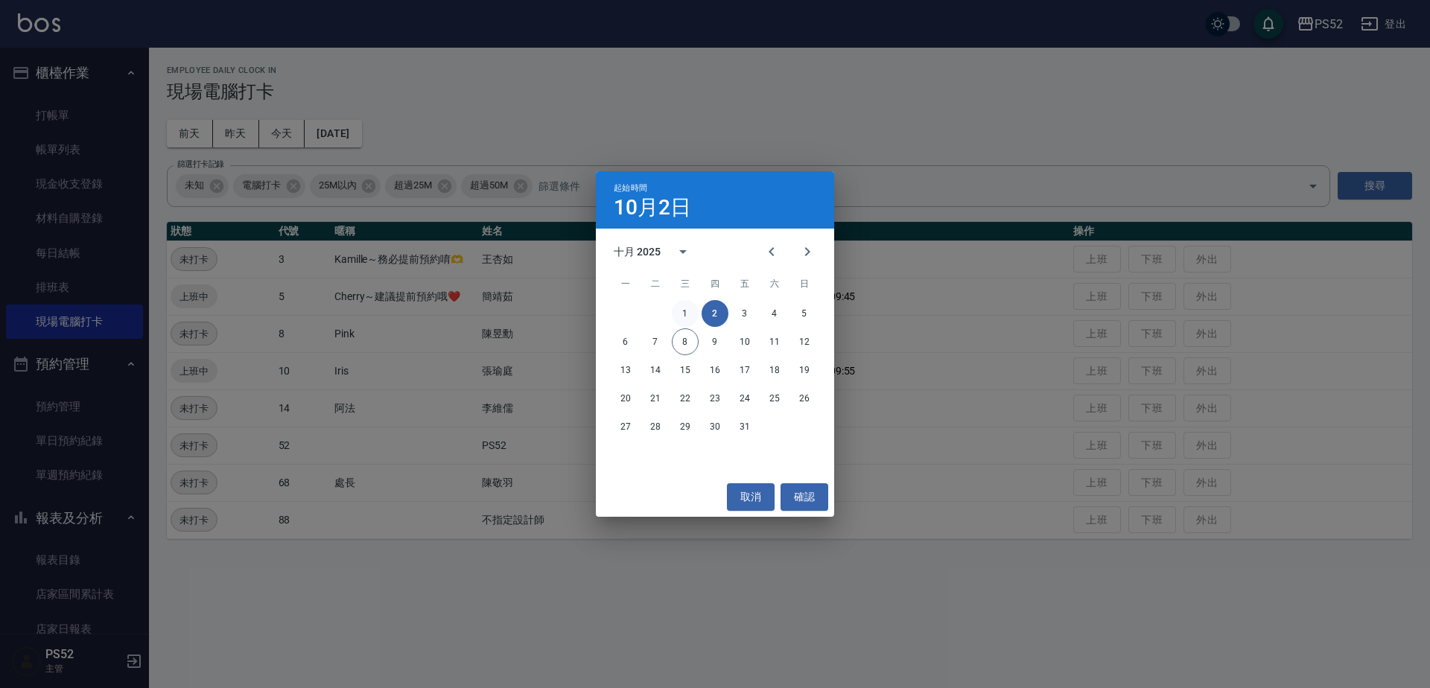
click at [683, 313] on button "1" at bounding box center [685, 313] width 27 height 27
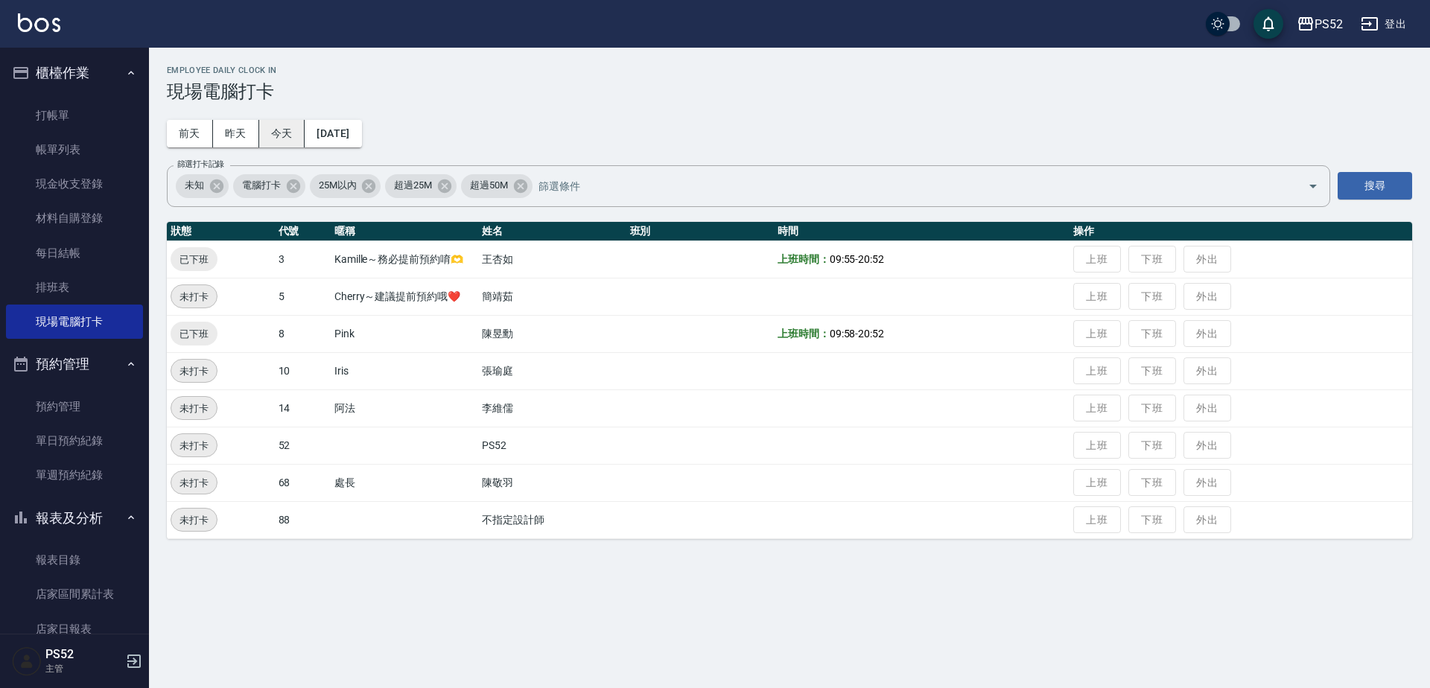
click at [261, 136] on button "今天" at bounding box center [282, 134] width 46 height 28
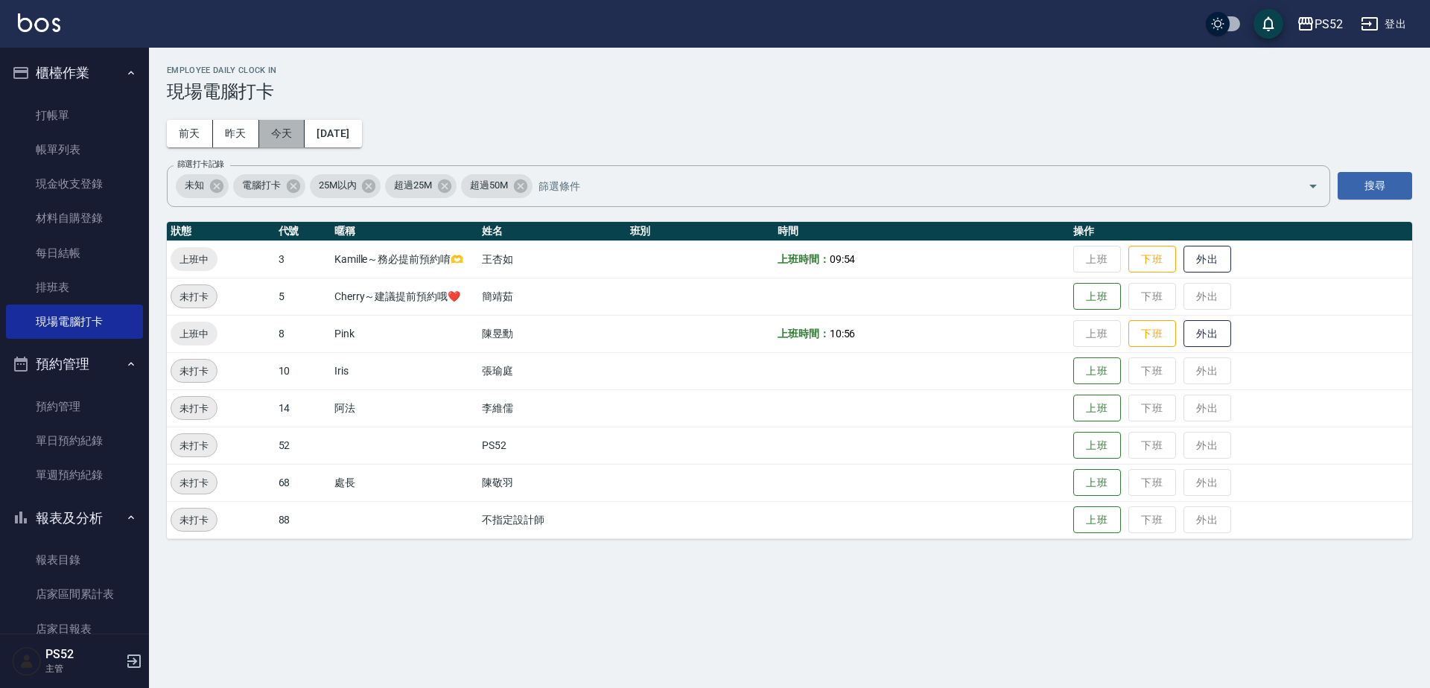
click at [261, 136] on button "今天" at bounding box center [282, 134] width 46 height 28
click at [107, 435] on link "單日預約紀錄" at bounding box center [74, 441] width 137 height 34
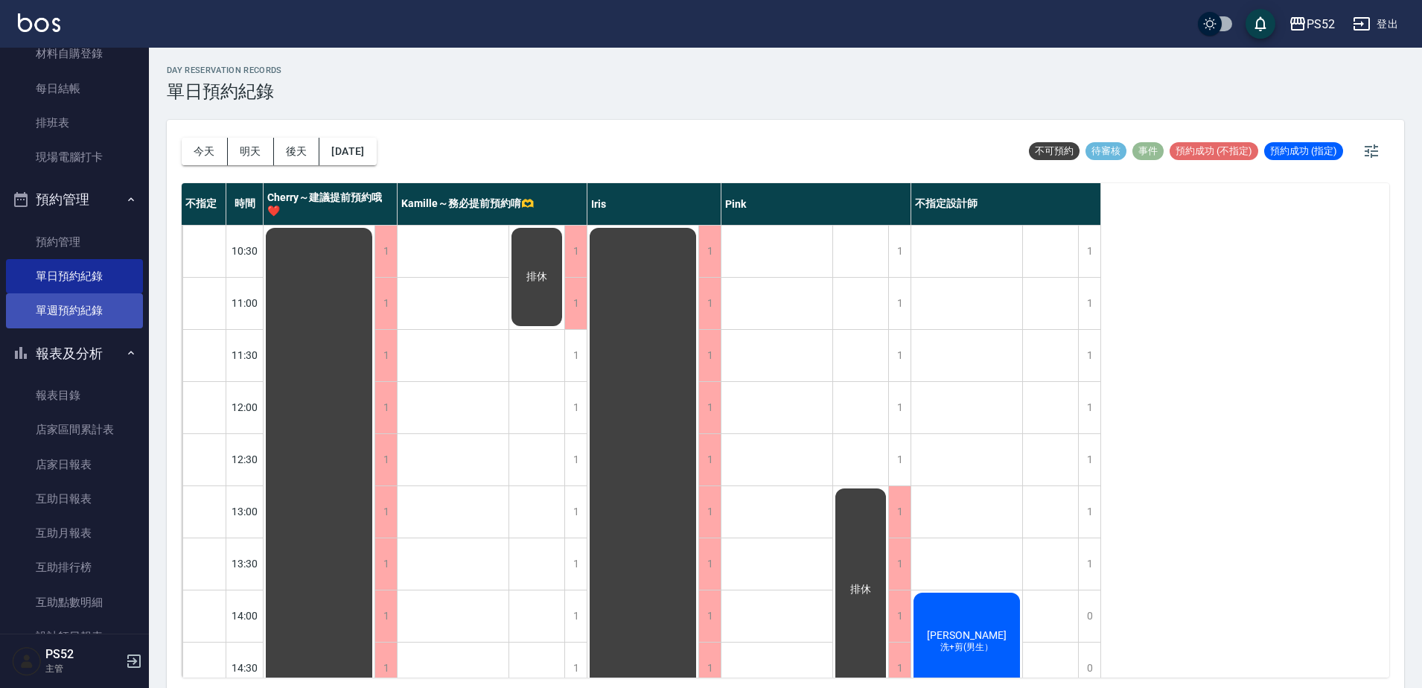
scroll to position [174, 0]
